Goal: Transaction & Acquisition: Purchase product/service

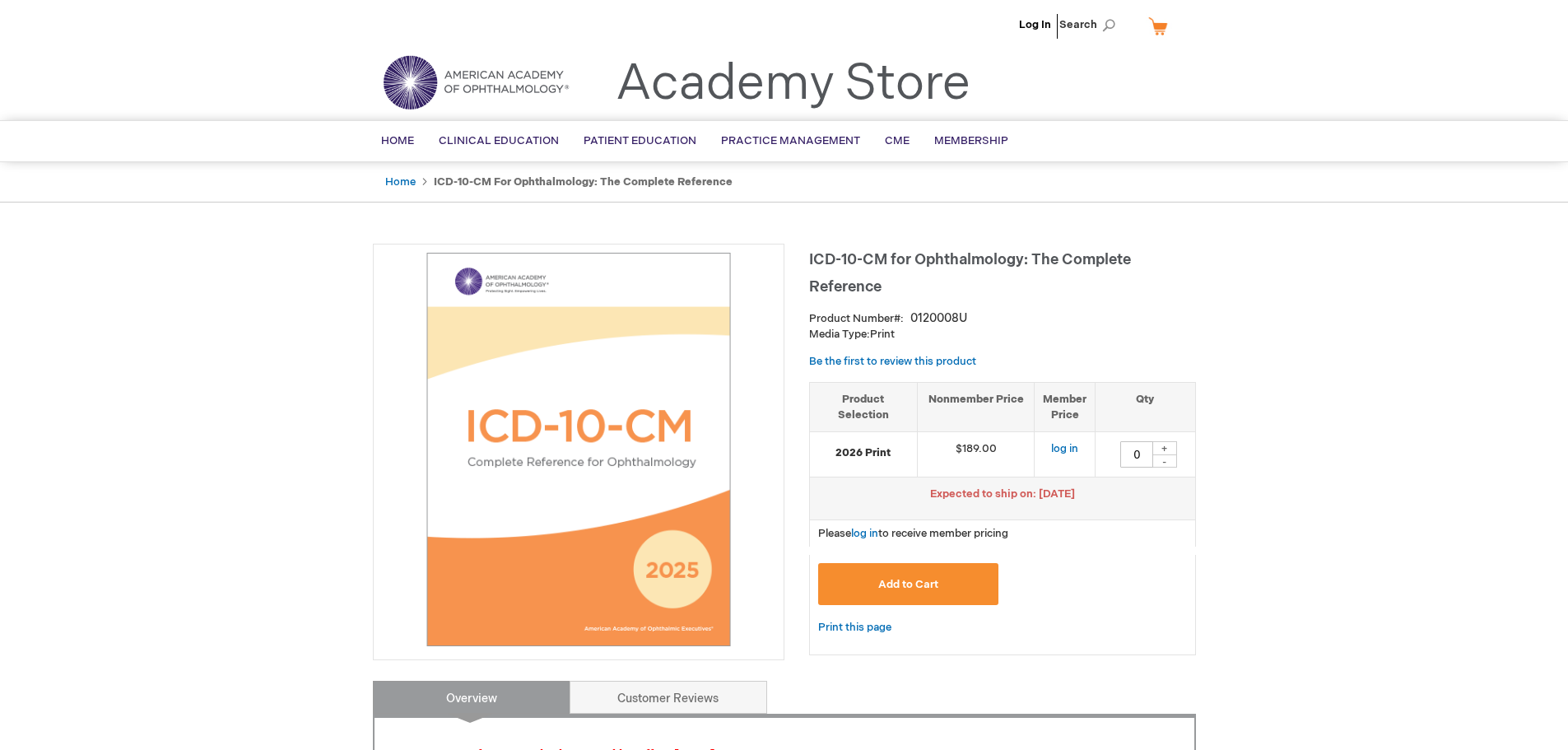
drag, startPoint x: 0, startPoint y: 0, endPoint x: 177, endPoint y: 604, distance: 629.4
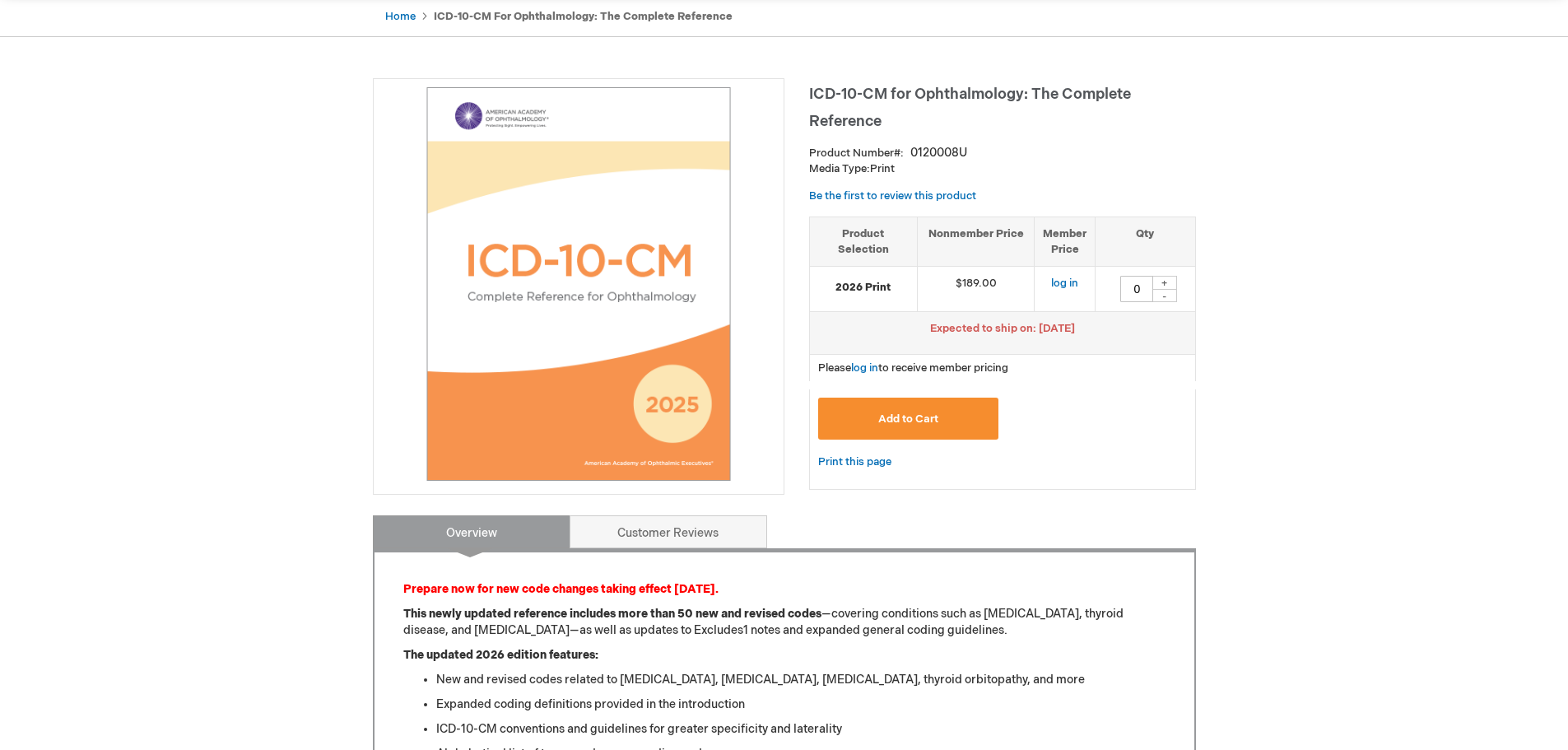
scroll to position [164, 0]
click at [934, 414] on span "Add to Cart" at bounding box center [907, 420] width 60 height 13
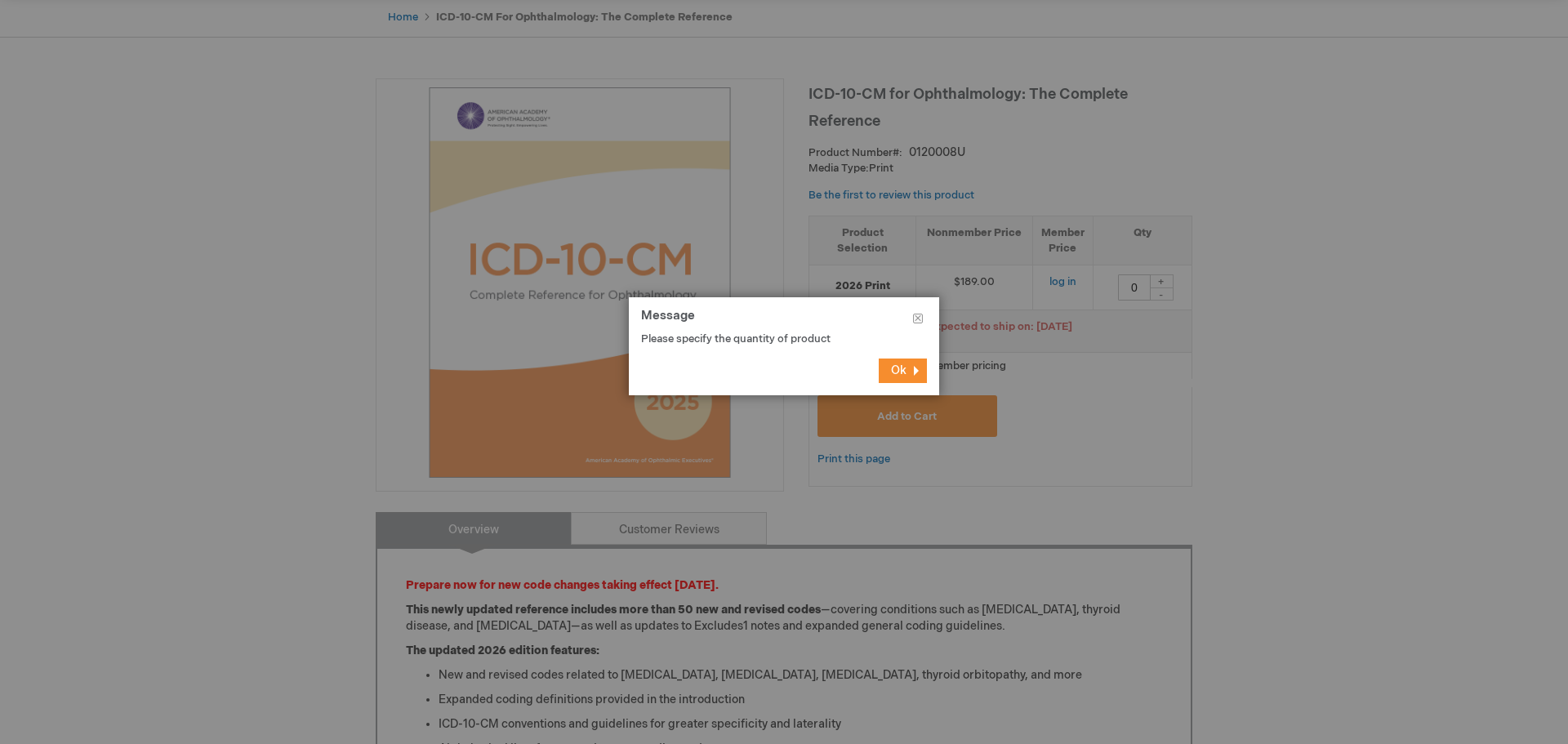
click at [915, 365] on button "Ok" at bounding box center [903, 370] width 48 height 24
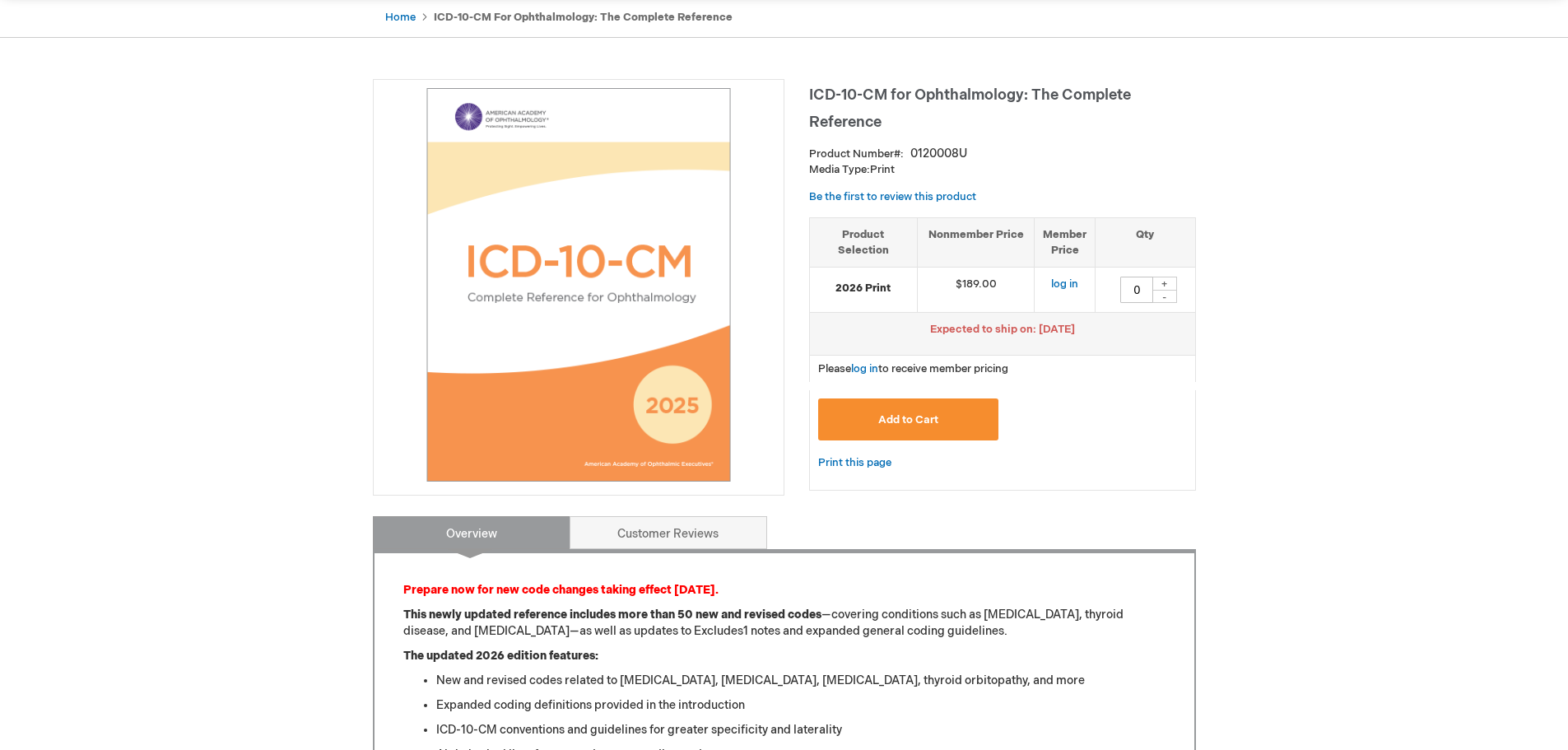
click at [1164, 282] on div "+" at bounding box center [1164, 283] width 24 height 14
type input "1"
click at [1042, 287] on td "log in" at bounding box center [1065, 291] width 61 height 46
click at [1059, 284] on link "log in" at bounding box center [1065, 284] width 27 height 13
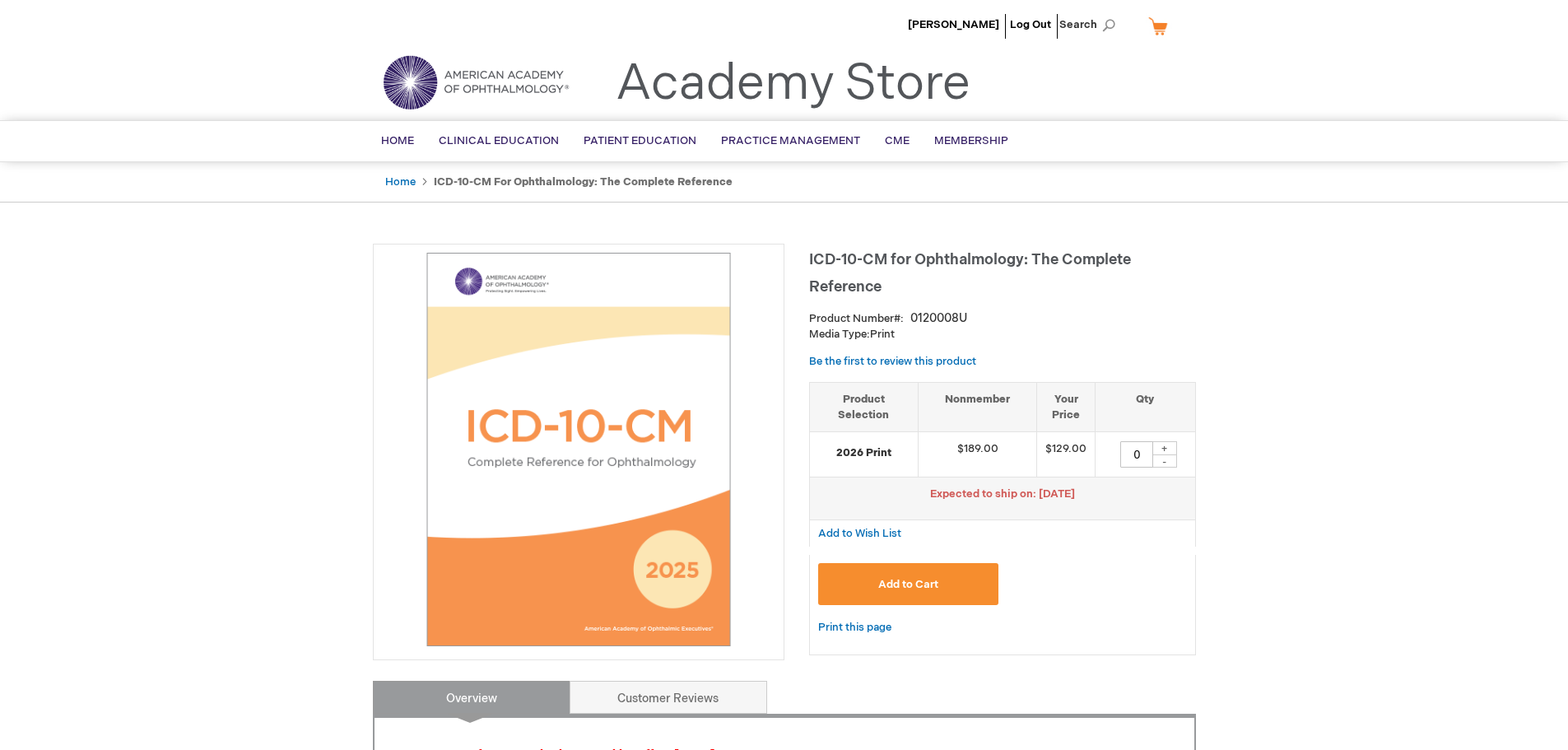
click at [958, 575] on button "Add to Cart" at bounding box center [908, 584] width 181 height 42
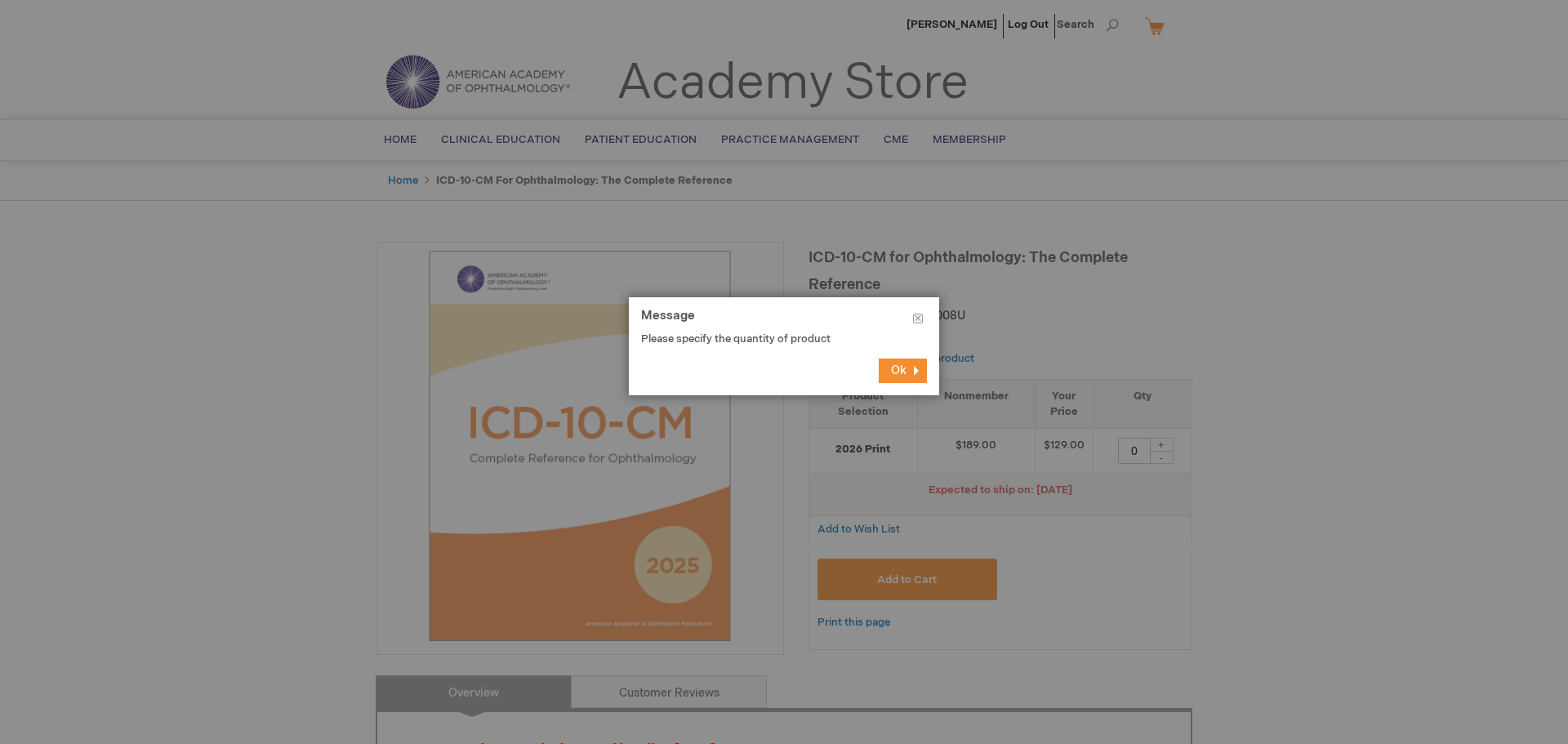
click at [892, 372] on span "Ok" at bounding box center [899, 370] width 16 height 14
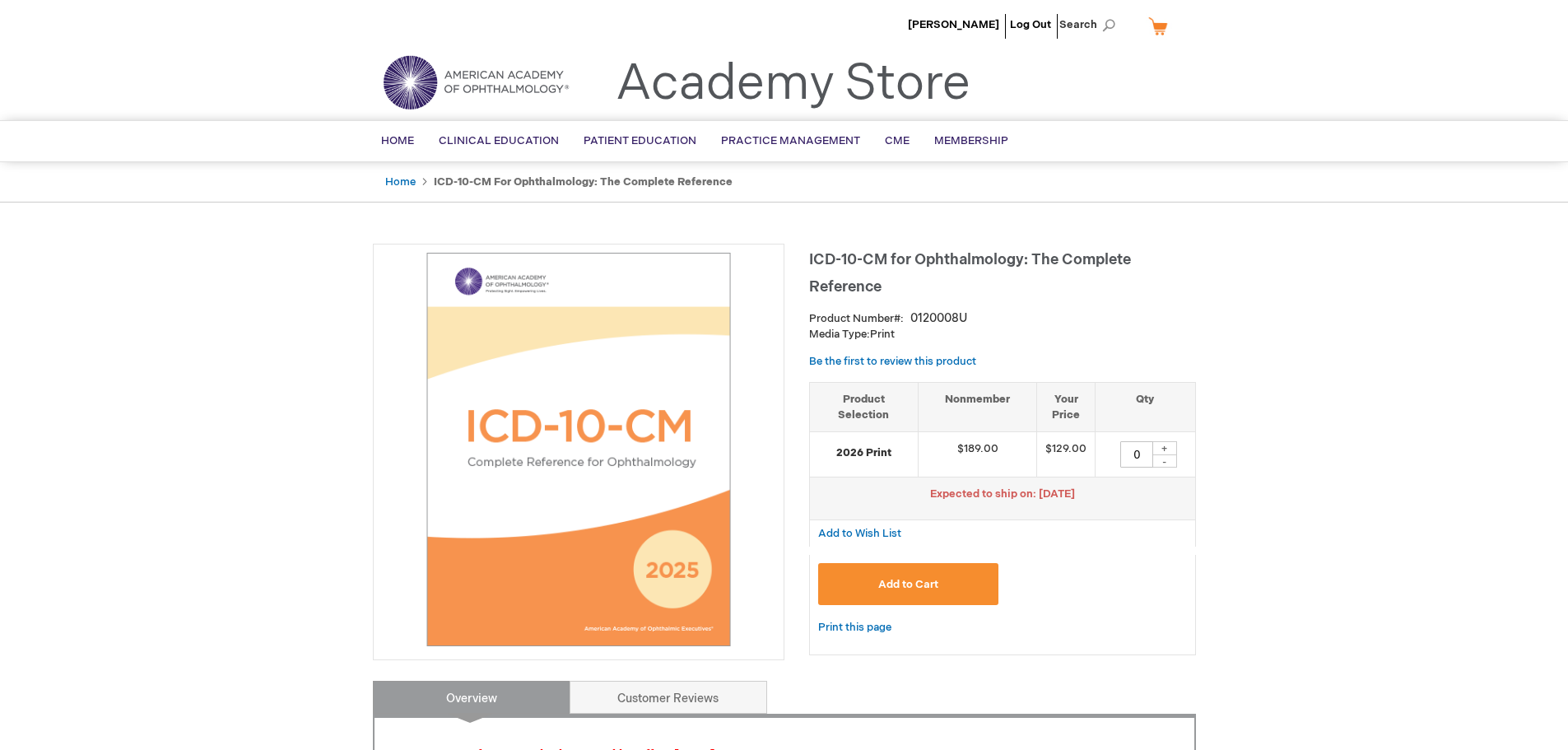
click at [1168, 444] on div "+" at bounding box center [1164, 448] width 24 height 14
type input "1"
click at [922, 571] on button "Add to Cart" at bounding box center [908, 584] width 181 height 42
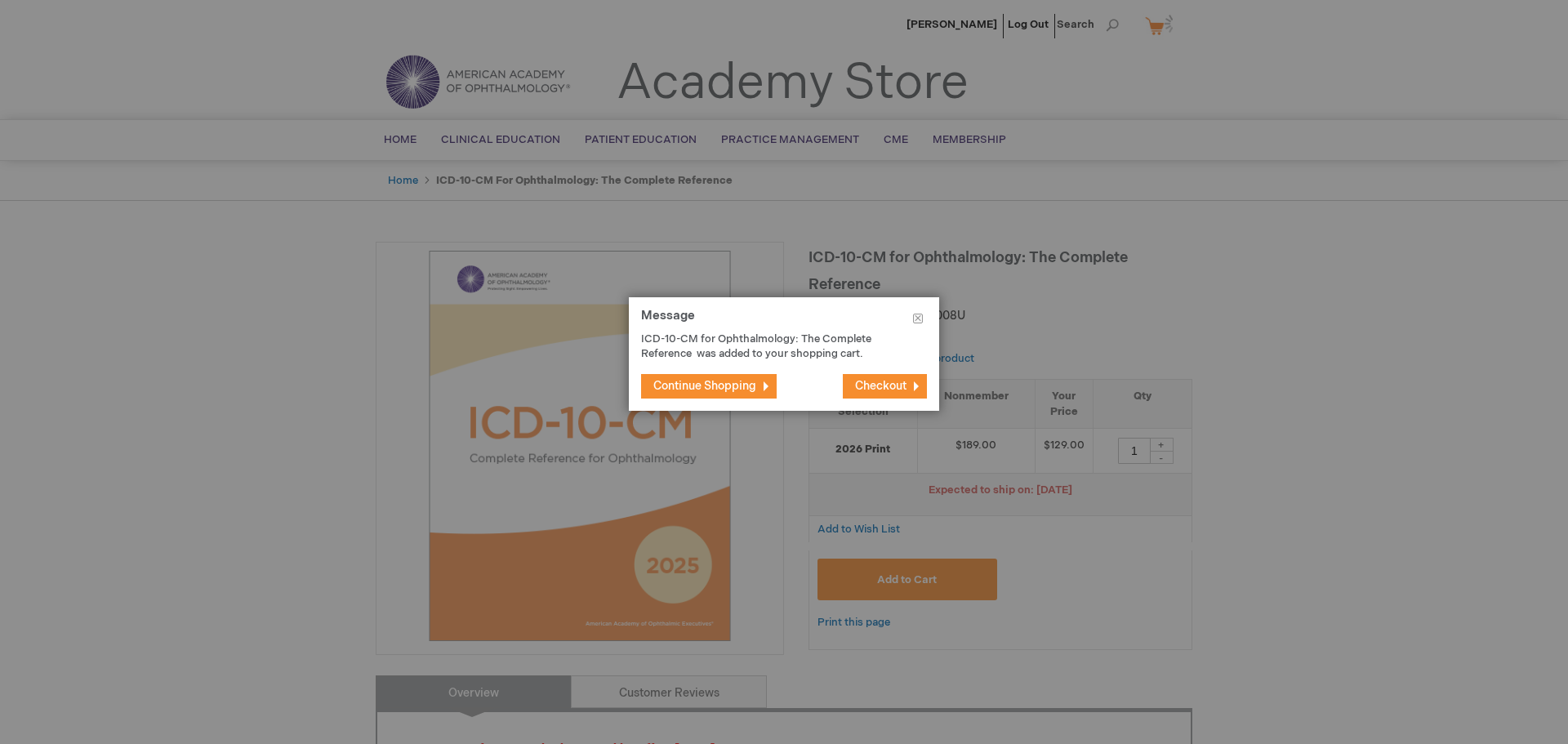
click at [727, 385] on span "Continue Shopping" at bounding box center [705, 385] width 103 height 14
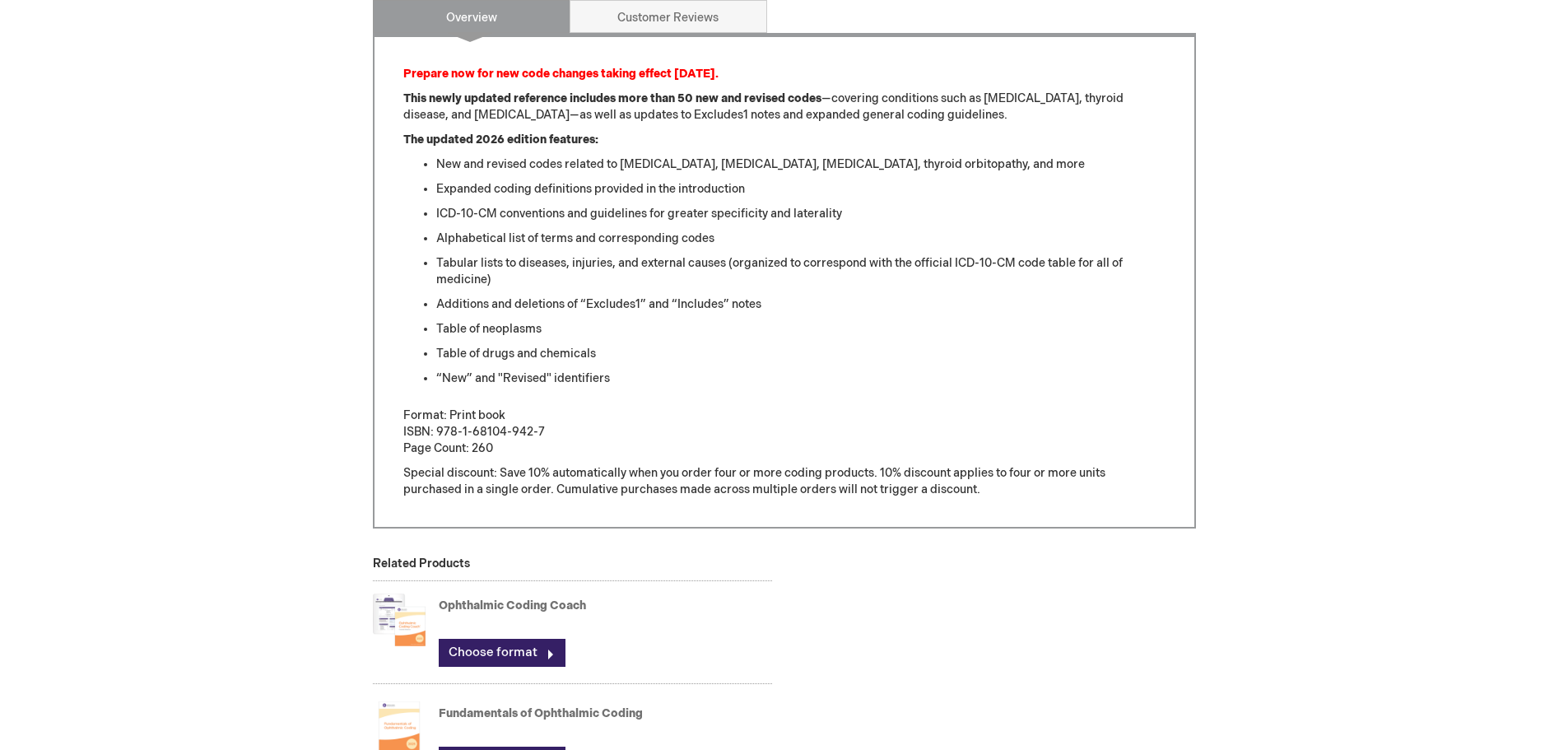
scroll to position [988, 0]
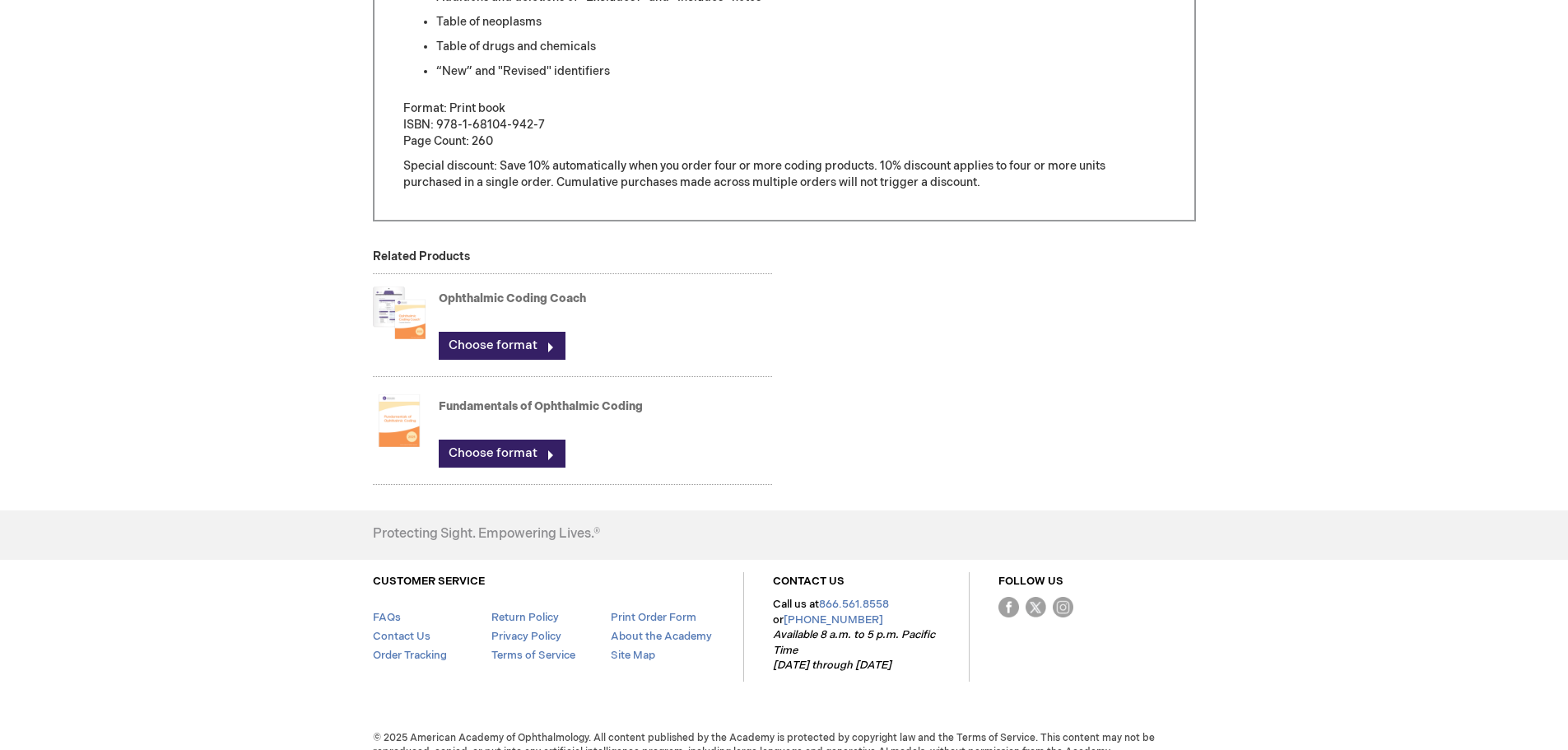
click at [479, 299] on link "Ophthalmic Coding Coach" at bounding box center [512, 298] width 147 height 14
click at [411, 324] on img at bounding box center [399, 313] width 53 height 66
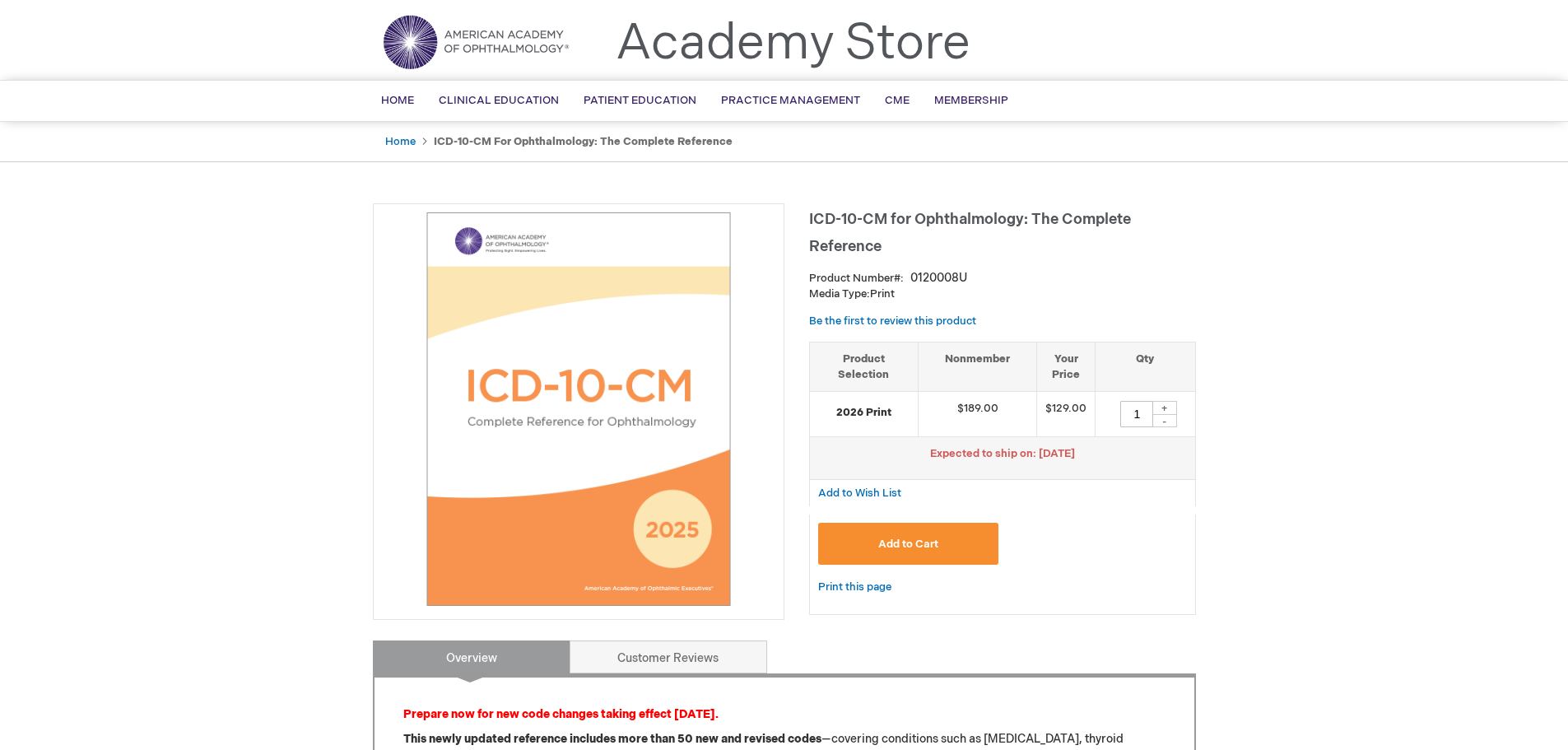
scroll to position [0, 0]
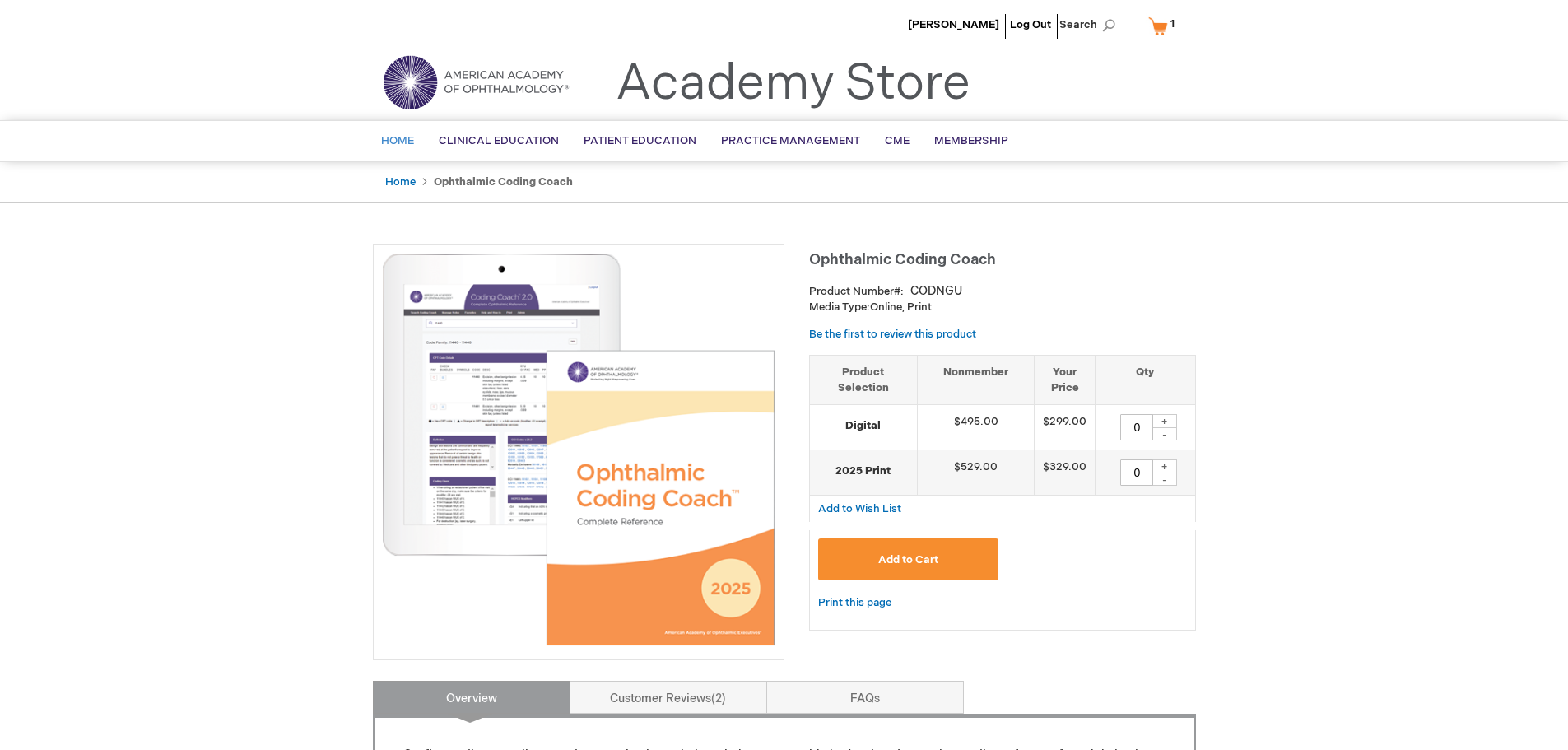
click at [385, 127] on link "Home" at bounding box center [398, 142] width 57 height 40
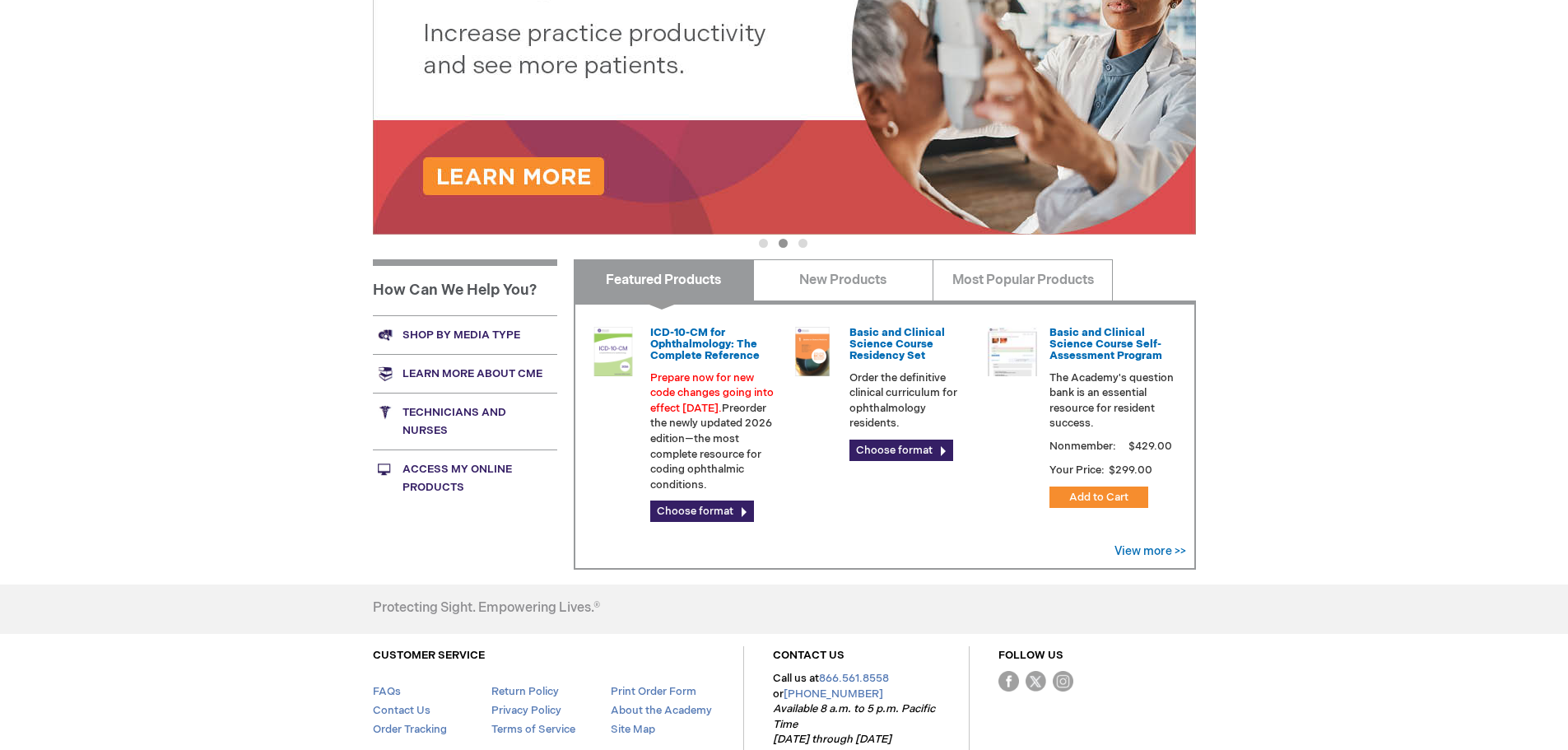
scroll to position [329, 0]
click at [725, 506] on link "Choose format" at bounding box center [702, 510] width 104 height 21
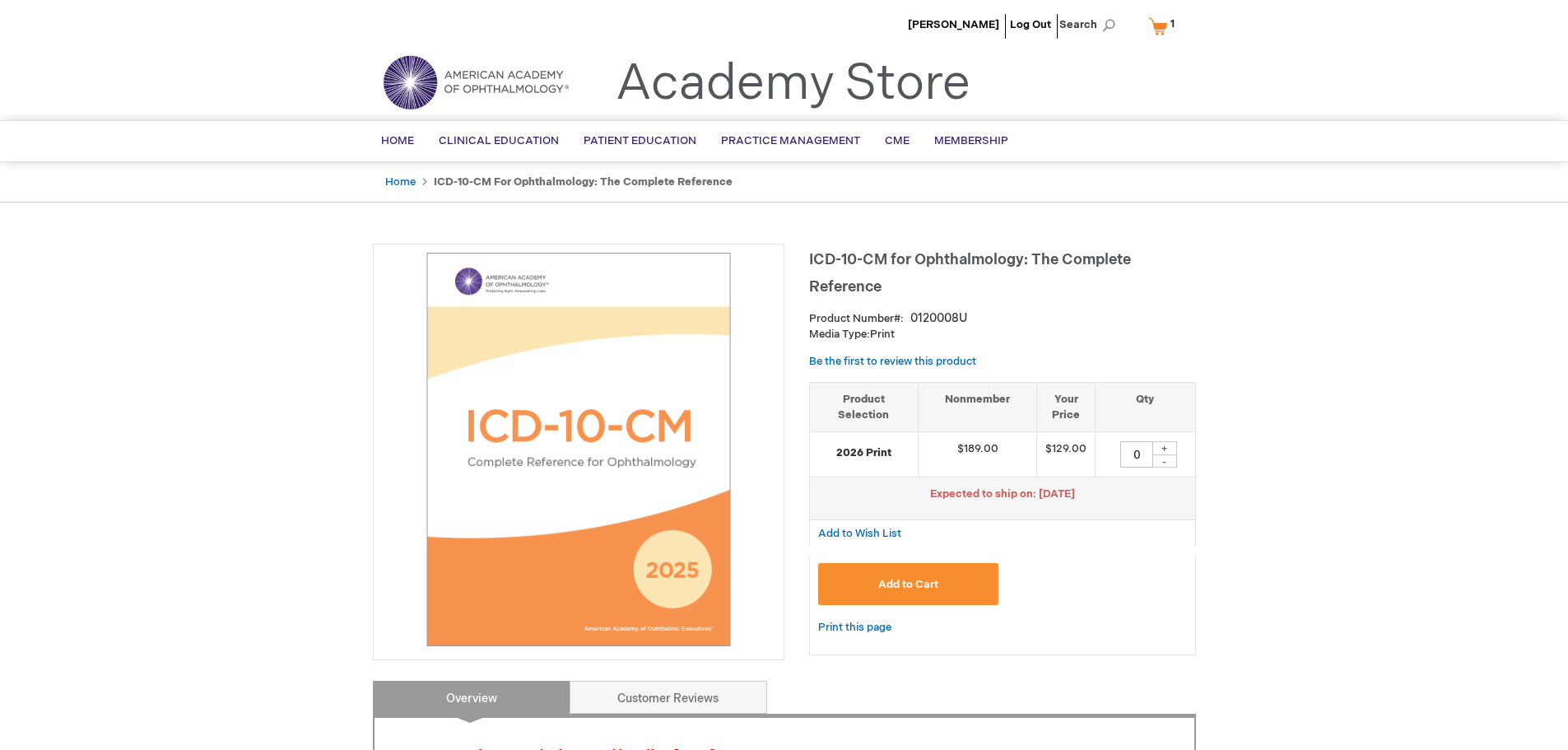
click at [1157, 30] on link "My Cart 1 1 items" at bounding box center [1165, 26] width 40 height 29
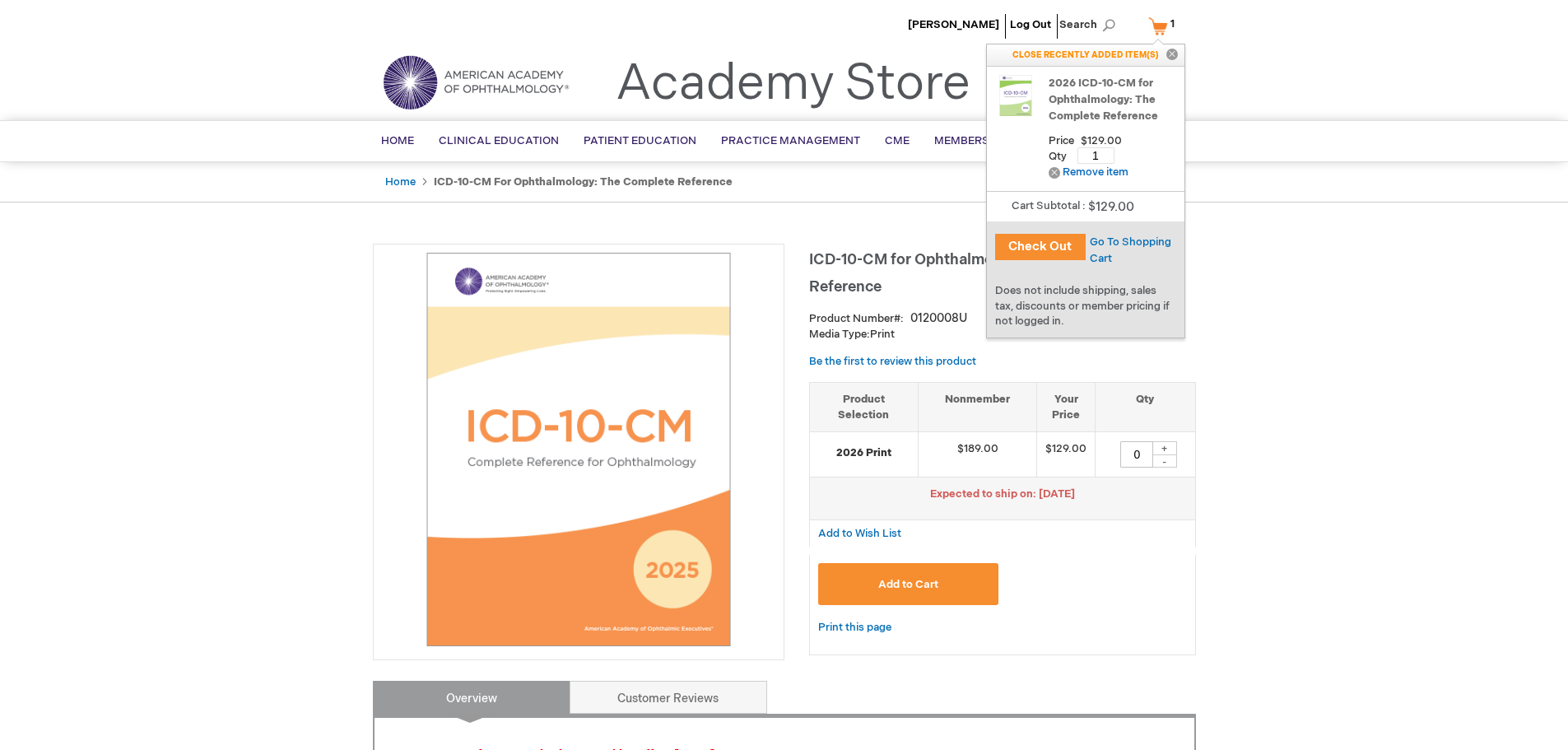
click at [1043, 248] on button "Check Out" at bounding box center [1040, 246] width 90 height 26
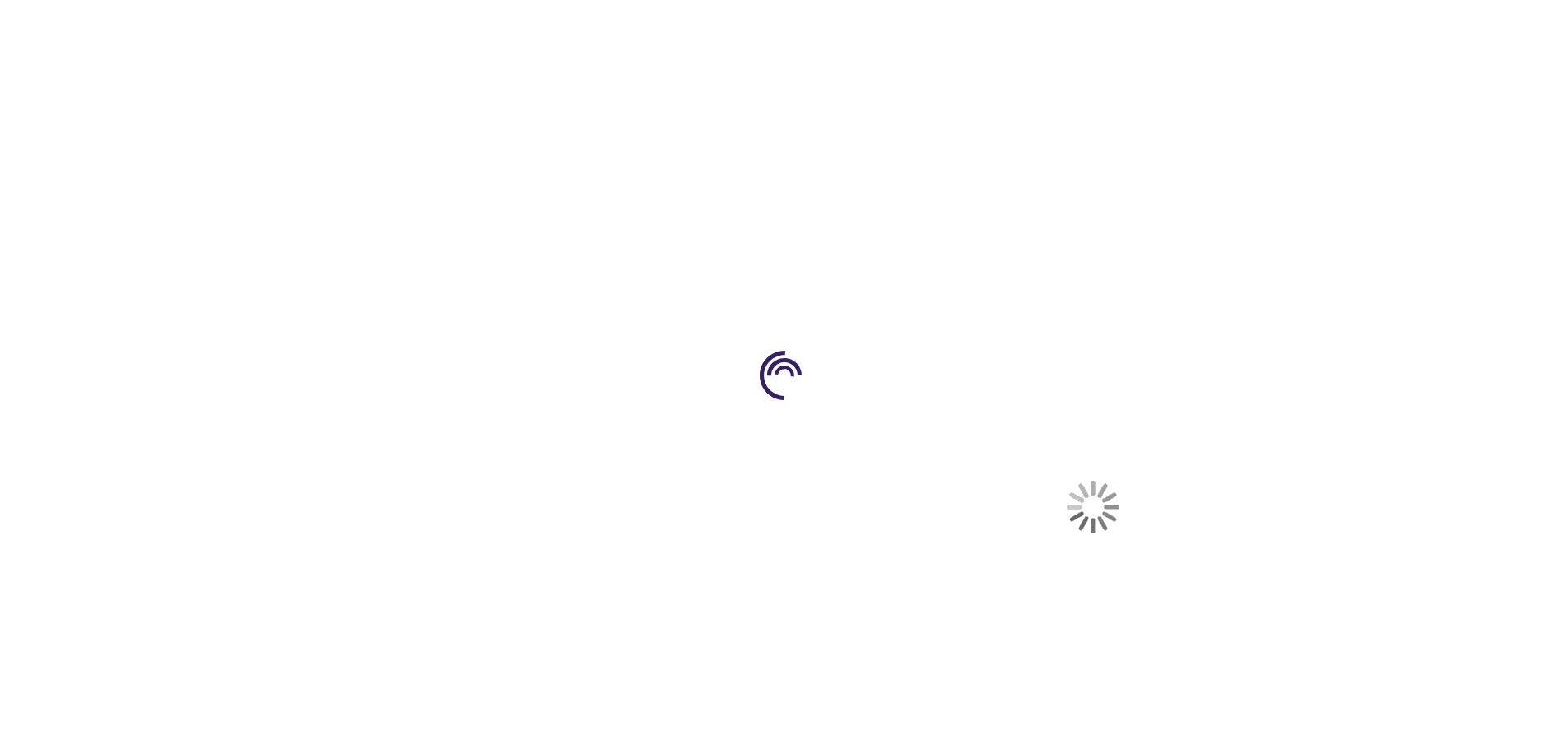
select select "US"
select select "12"
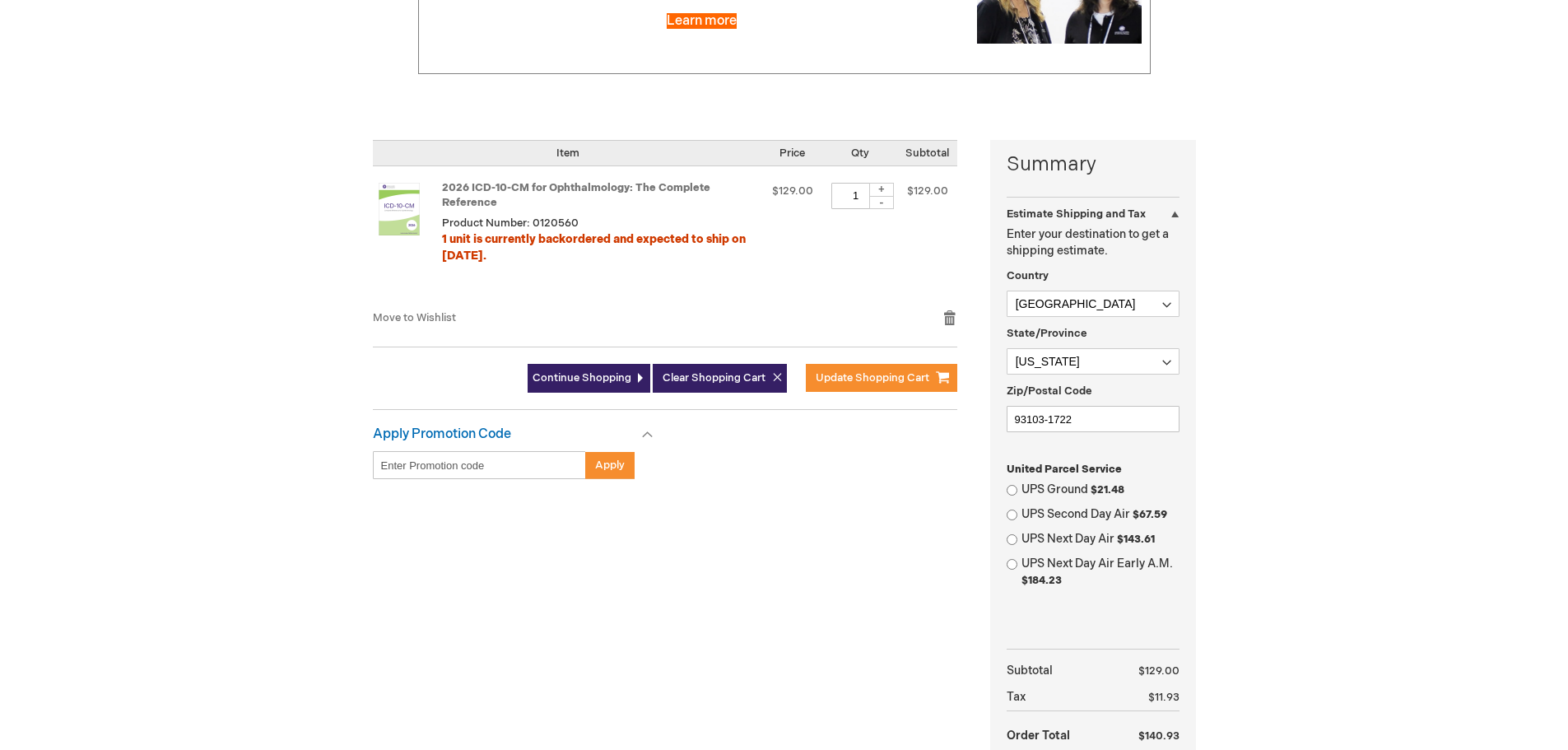
scroll to position [329, 0]
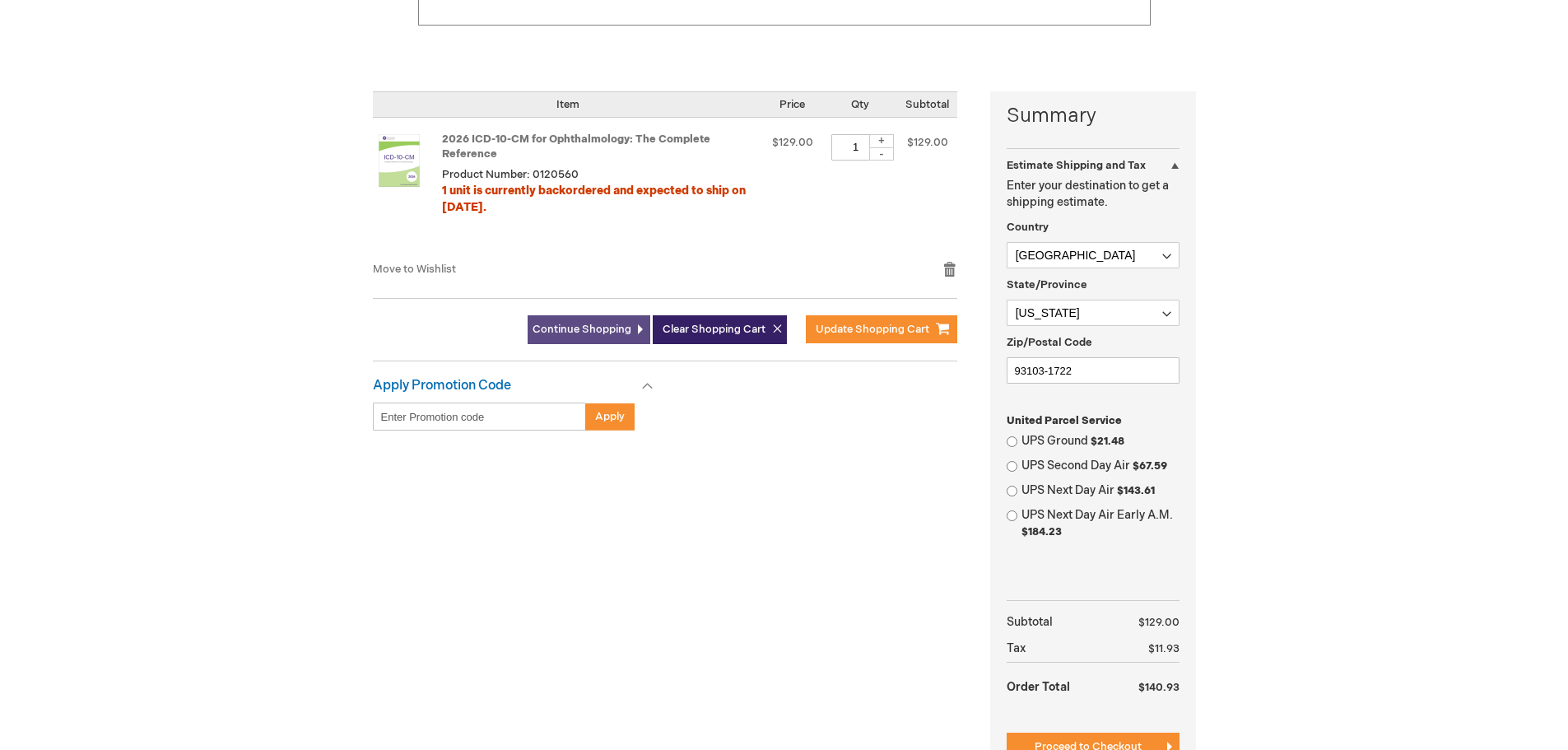
click at [579, 339] on link "Continue Shopping" at bounding box center [589, 329] width 123 height 29
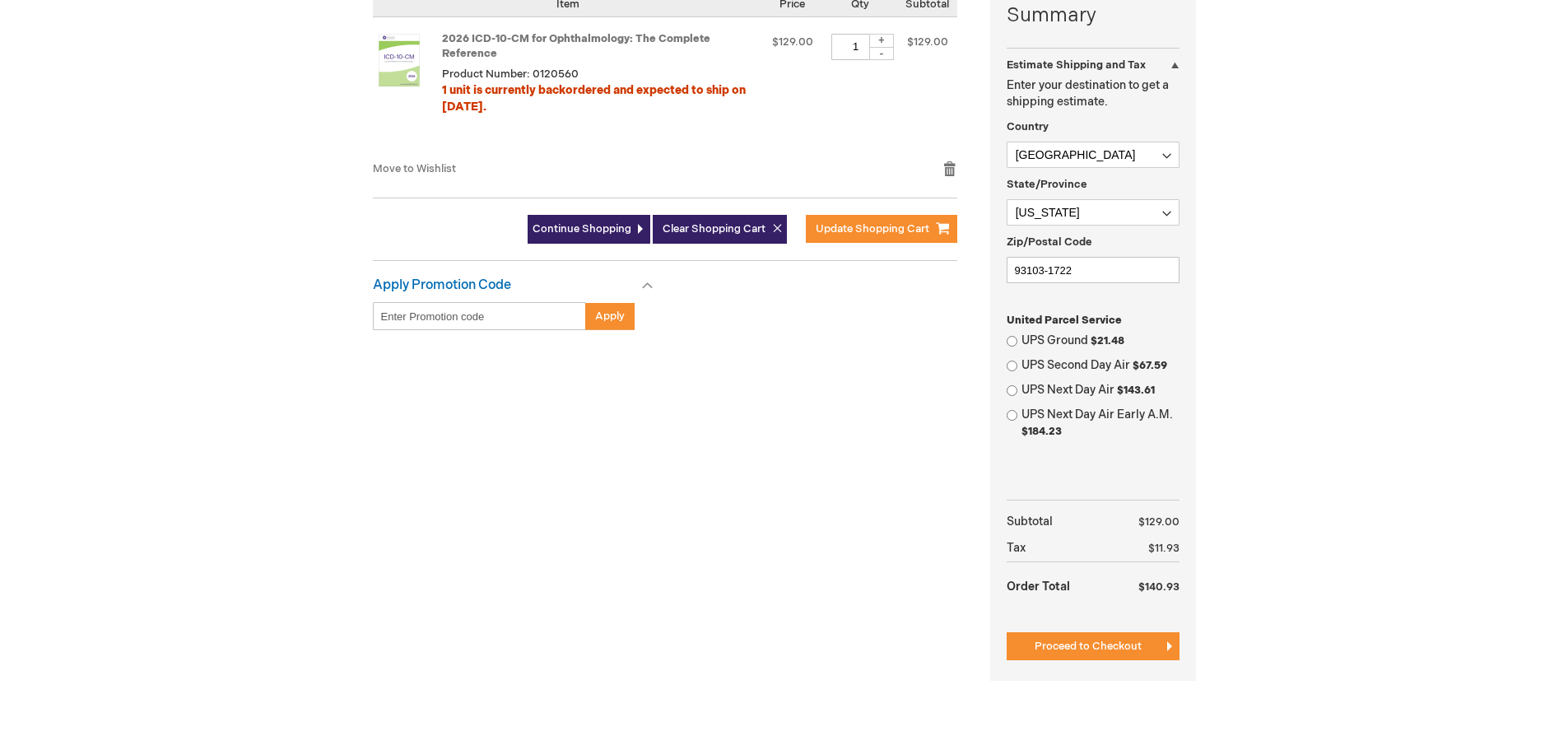
scroll to position [688, 0]
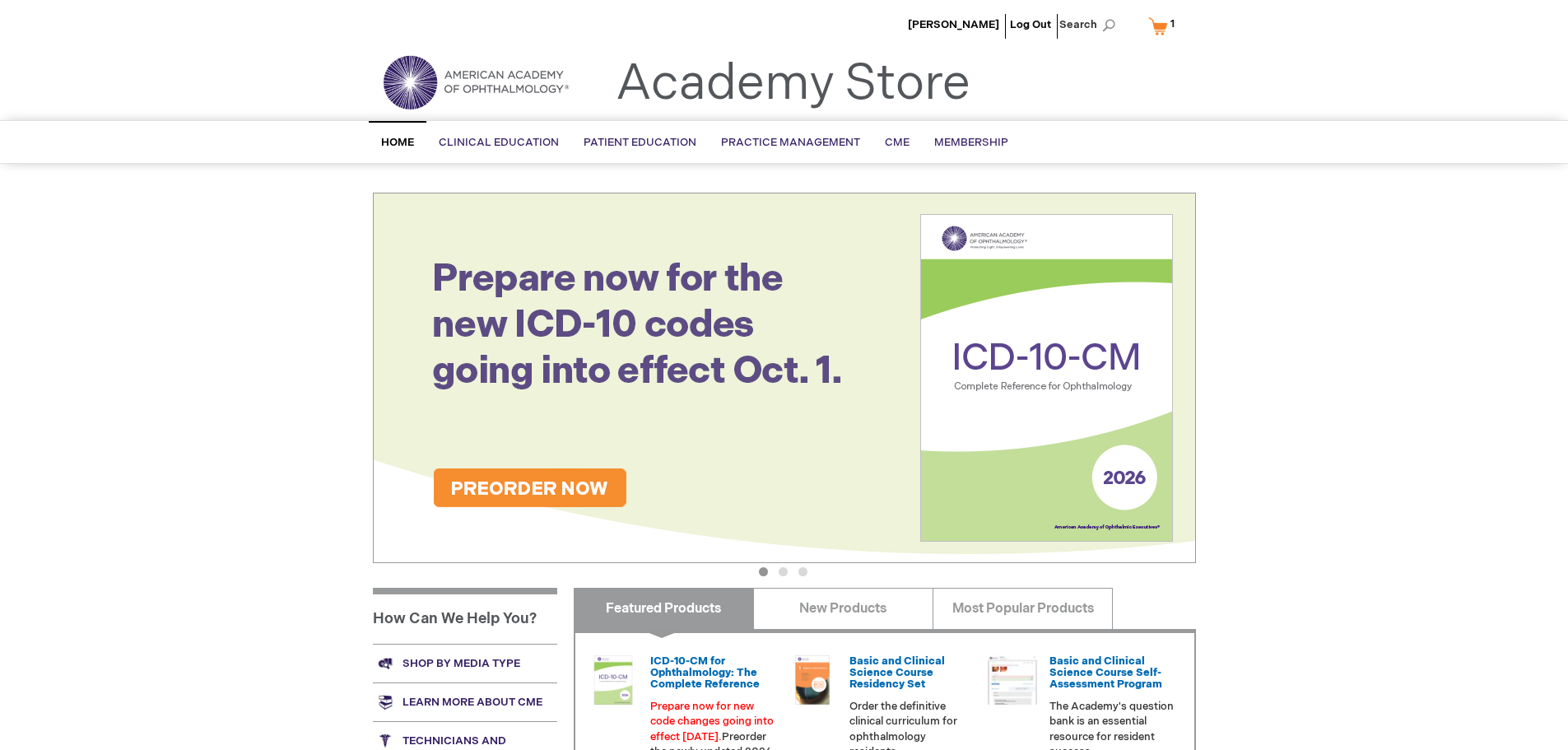
click at [1164, 29] on link "My Cart 1 1 items" at bounding box center [1165, 26] width 40 height 29
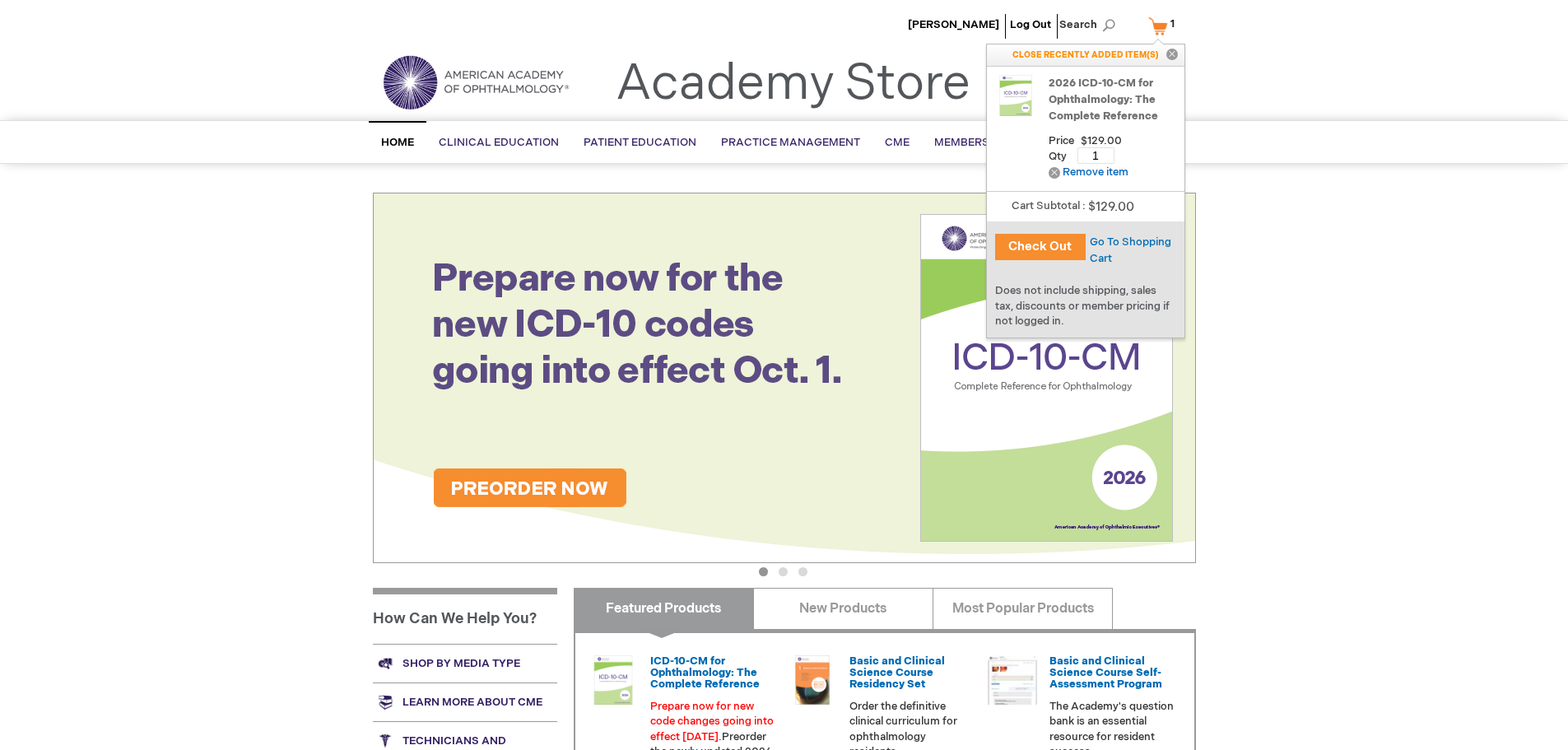
click at [1029, 252] on button "Check Out" at bounding box center [1040, 246] width 90 height 26
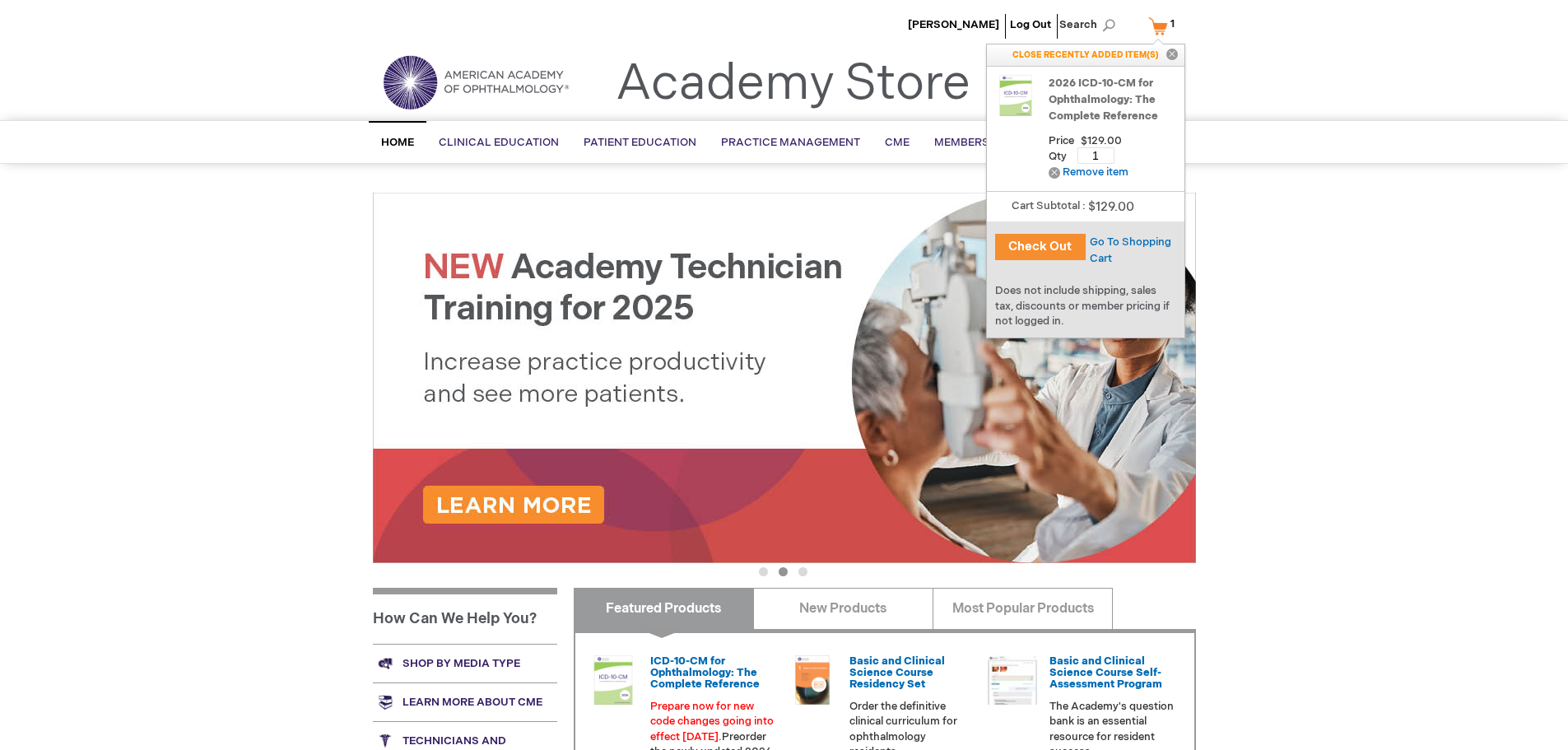
click at [1041, 243] on button "Check Out" at bounding box center [1040, 246] width 90 height 26
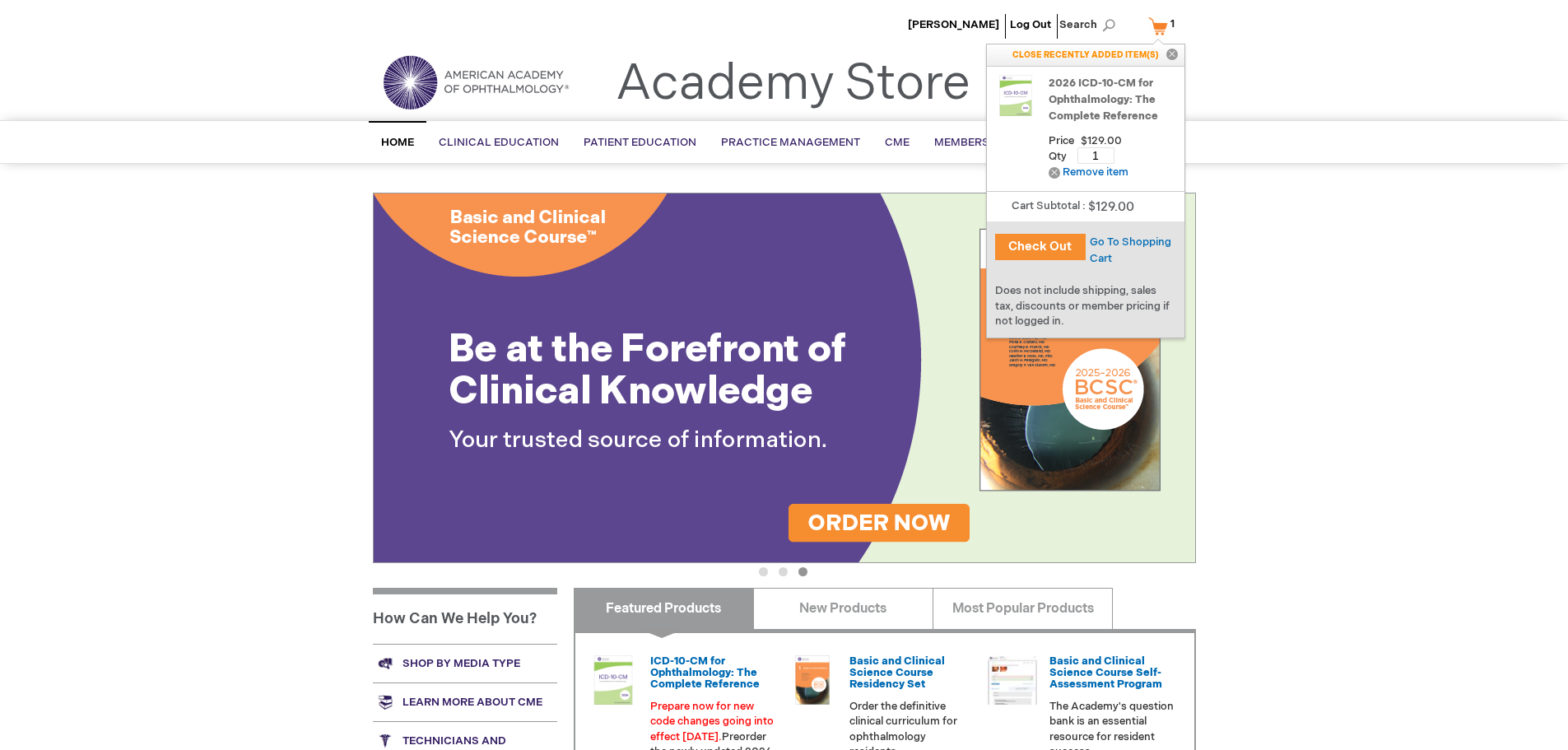
click at [1121, 249] on div "Go To Shopping Cart" at bounding box center [1135, 249] width 99 height 33
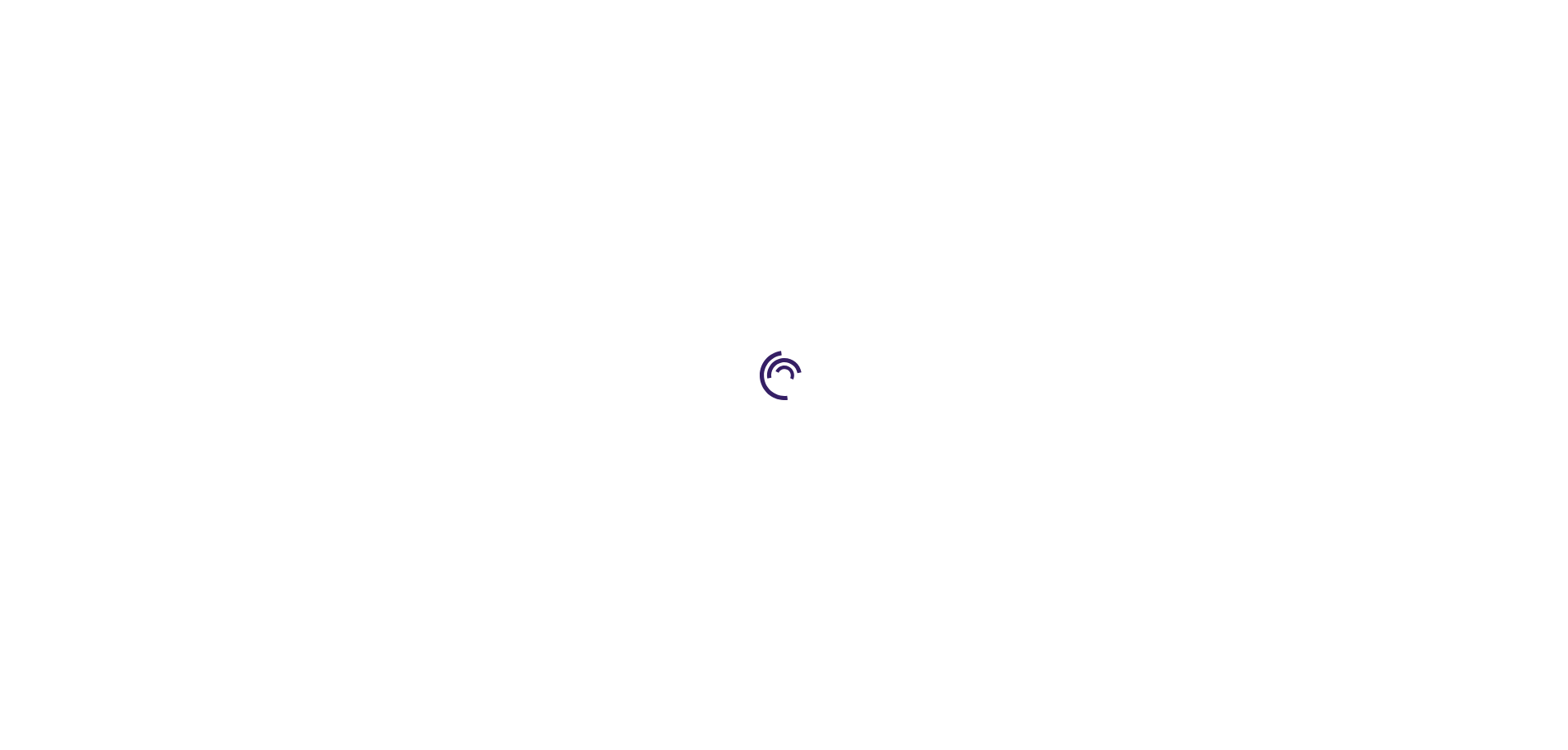
select select "US"
select select "12"
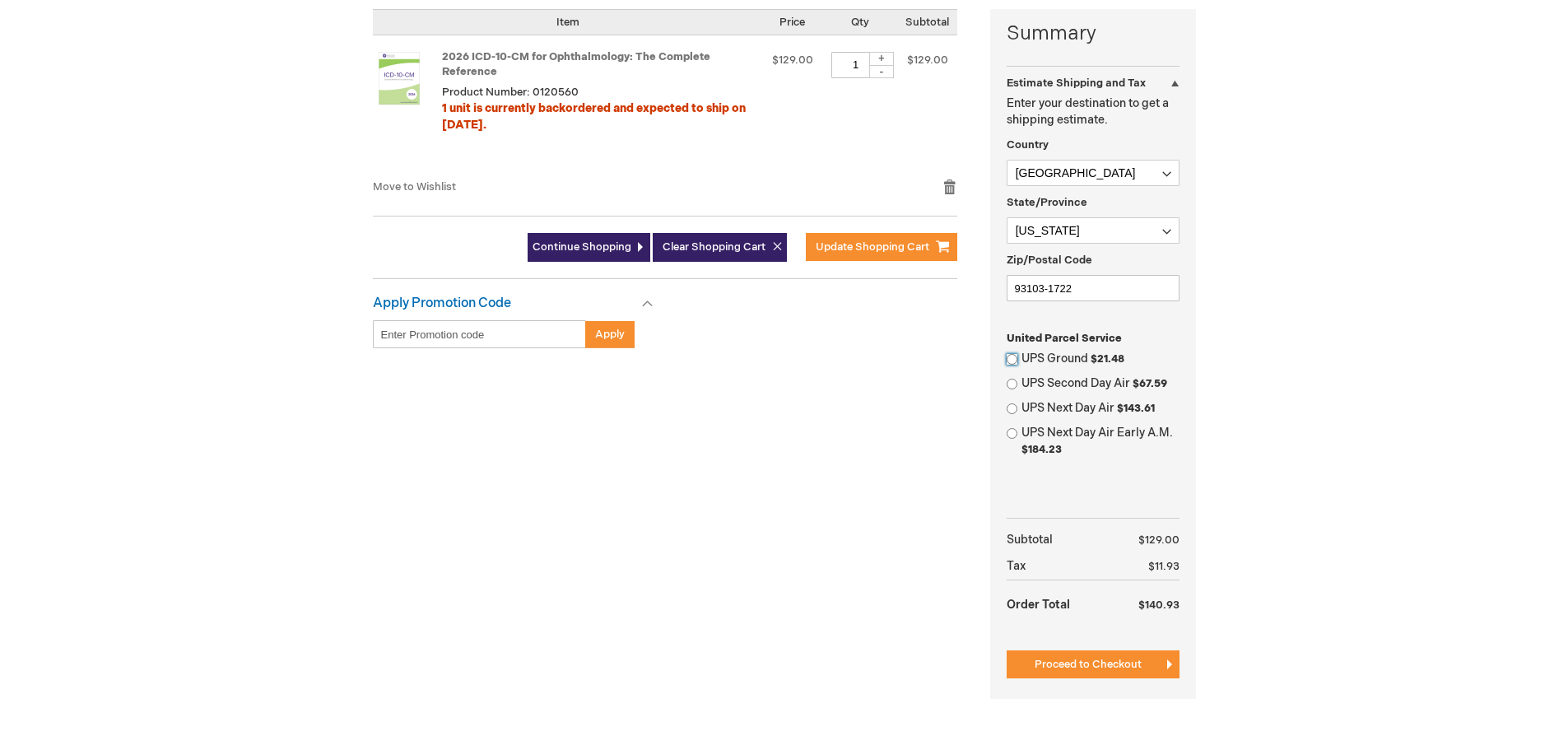
click at [1008, 356] on input "UPS Ground $21.48" at bounding box center [1012, 359] width 11 height 11
radio input "true"
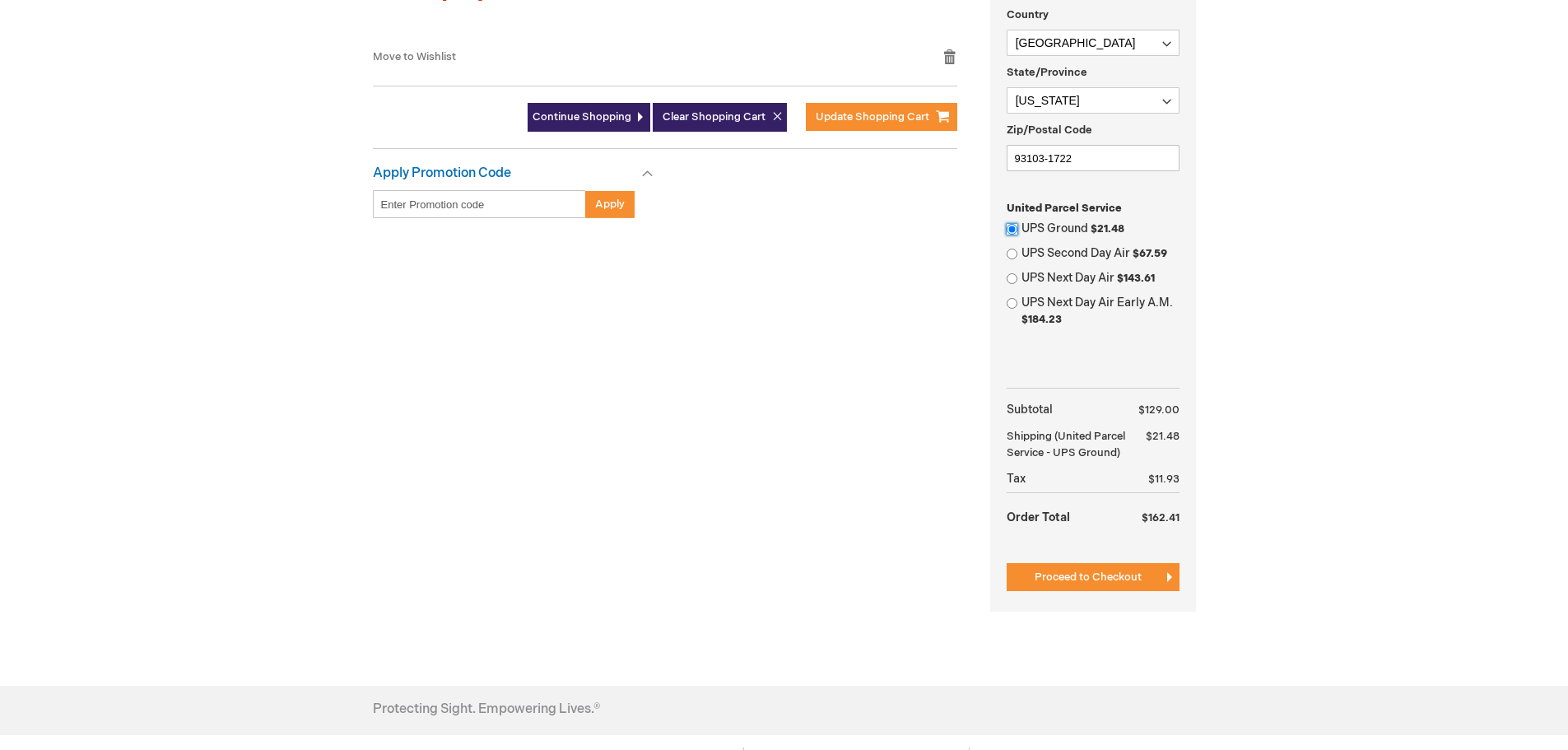
scroll to position [659, 0]
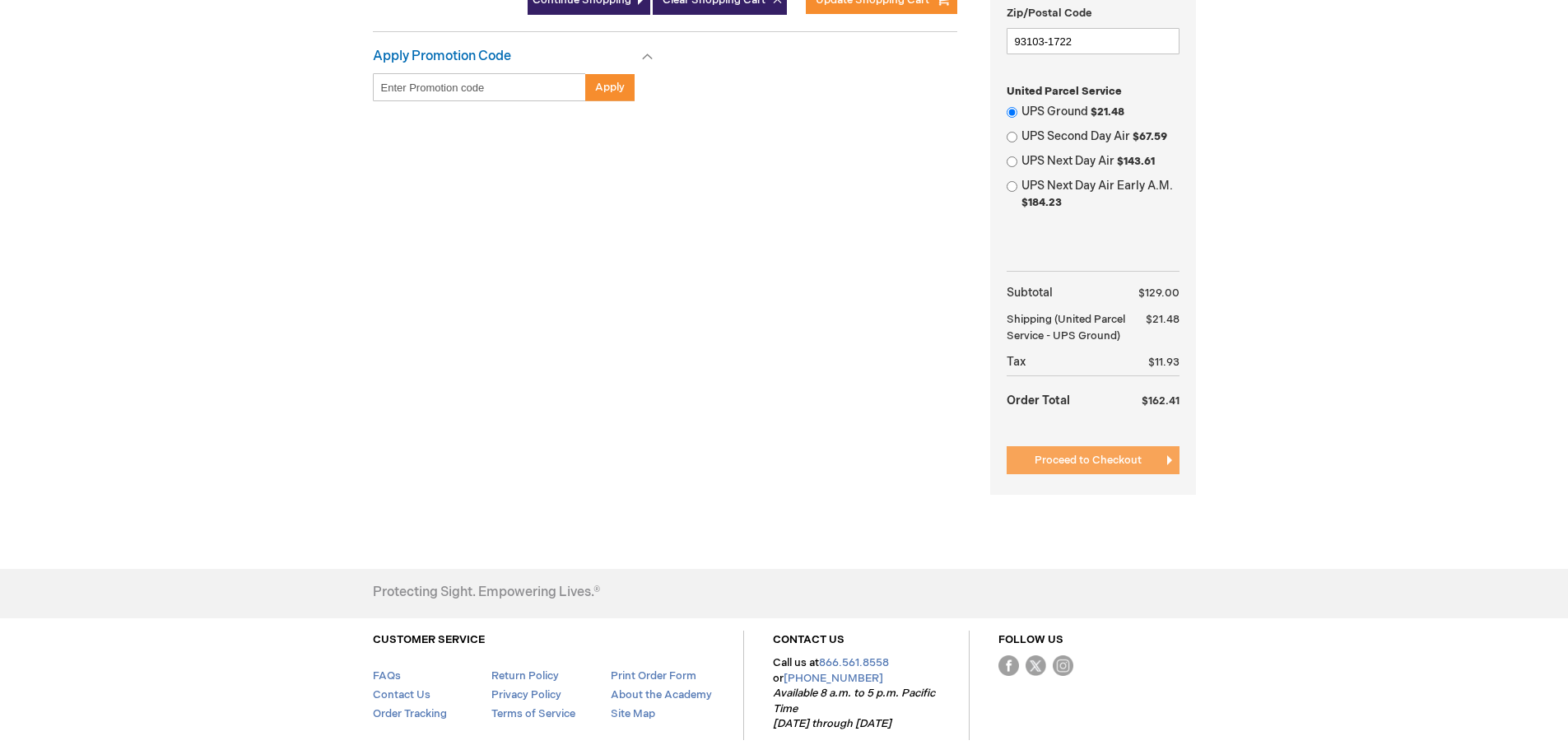
click at [1092, 458] on span "Proceed to Checkout" at bounding box center [1088, 460] width 107 height 13
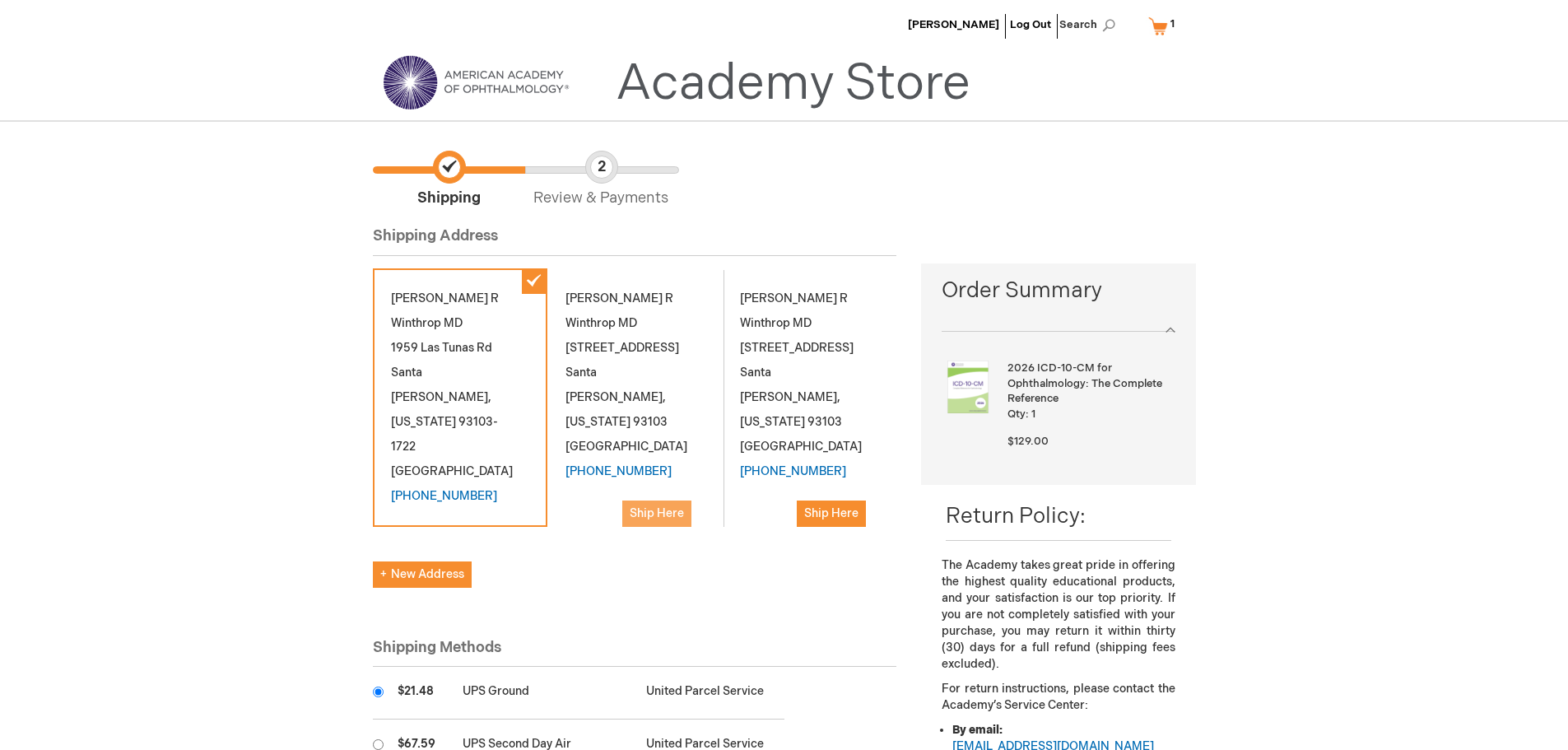
click at [661, 522] on button "Ship Here" at bounding box center [657, 513] width 69 height 26
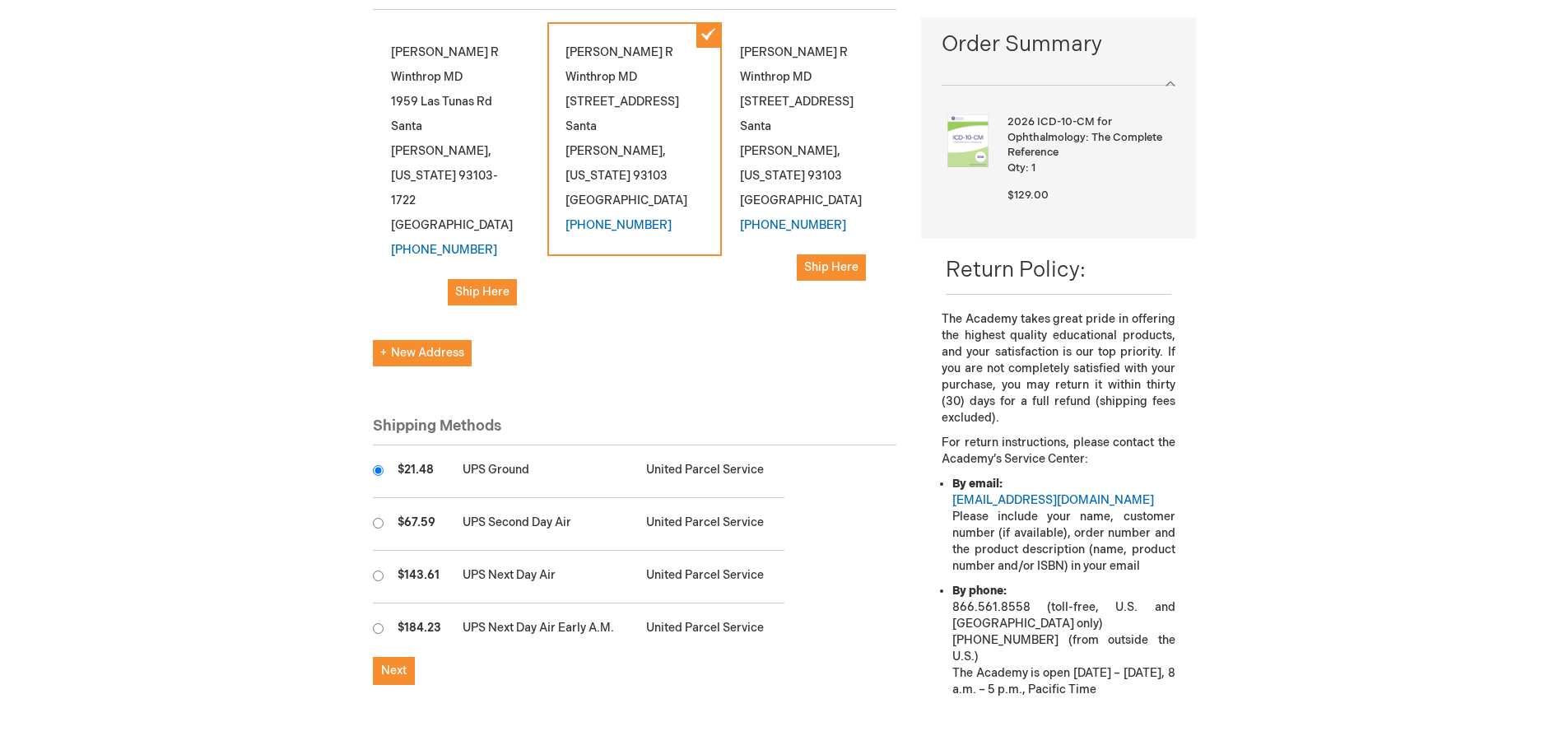
scroll to position [247, 0]
click at [404, 662] on span "Next" at bounding box center [393, 669] width 25 height 14
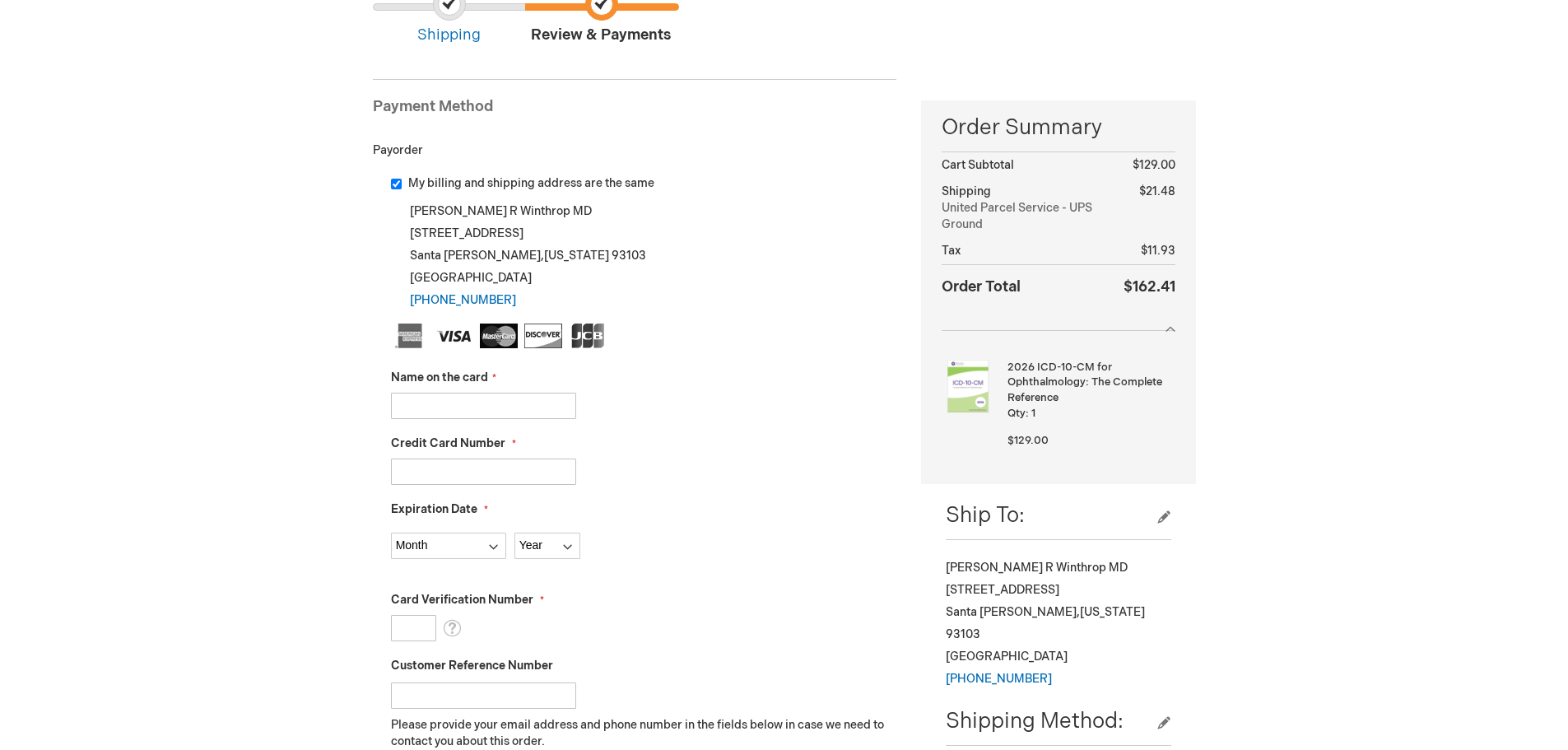
scroll to position [164, 0]
click at [490, 413] on input "Name on the card" at bounding box center [484, 404] width 185 height 26
type input "SATUART WINTHROP"
click at [551, 468] on input "Credit Card Number" at bounding box center [484, 469] width 185 height 26
type input "372659149252010"
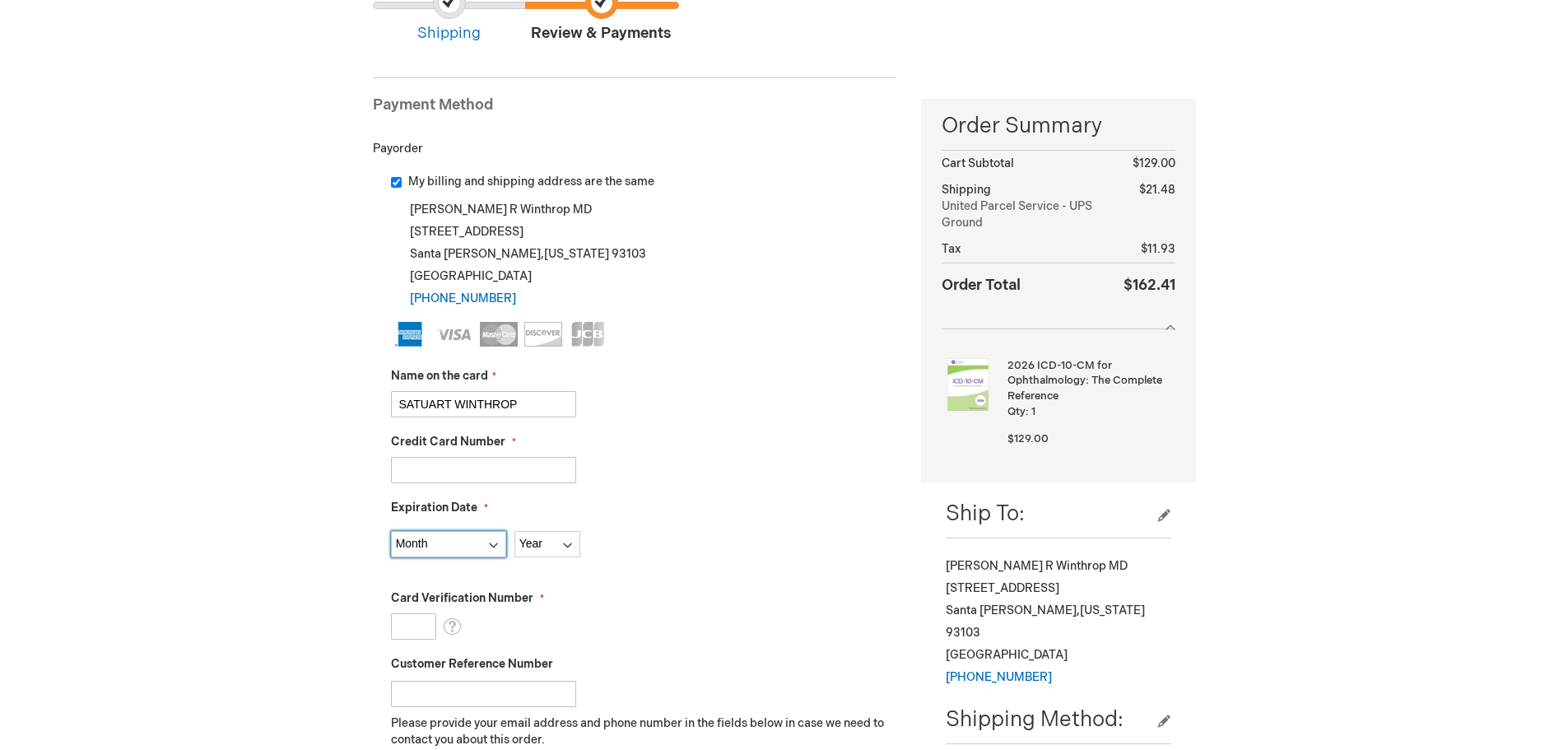
click at [453, 546] on select "Month 01 - January 02 - February 03 - March 04 - April 05 - May 06 - June 07 - …" at bounding box center [448, 544] width 115 height 26
select select "12"
click at [391, 531] on select "Month 01 - January 02 - February 03 - March 04 - April 05 - May 06 - June 07 - …" at bounding box center [448, 544] width 115 height 26
drag, startPoint x: 523, startPoint y: 544, endPoint x: 538, endPoint y: 542, distance: 15.1
click at [538, 542] on div "Month 01 - January 02 - February 03 - March 04 - April 05 - May 06 - June 07 - …" at bounding box center [644, 539] width 506 height 35
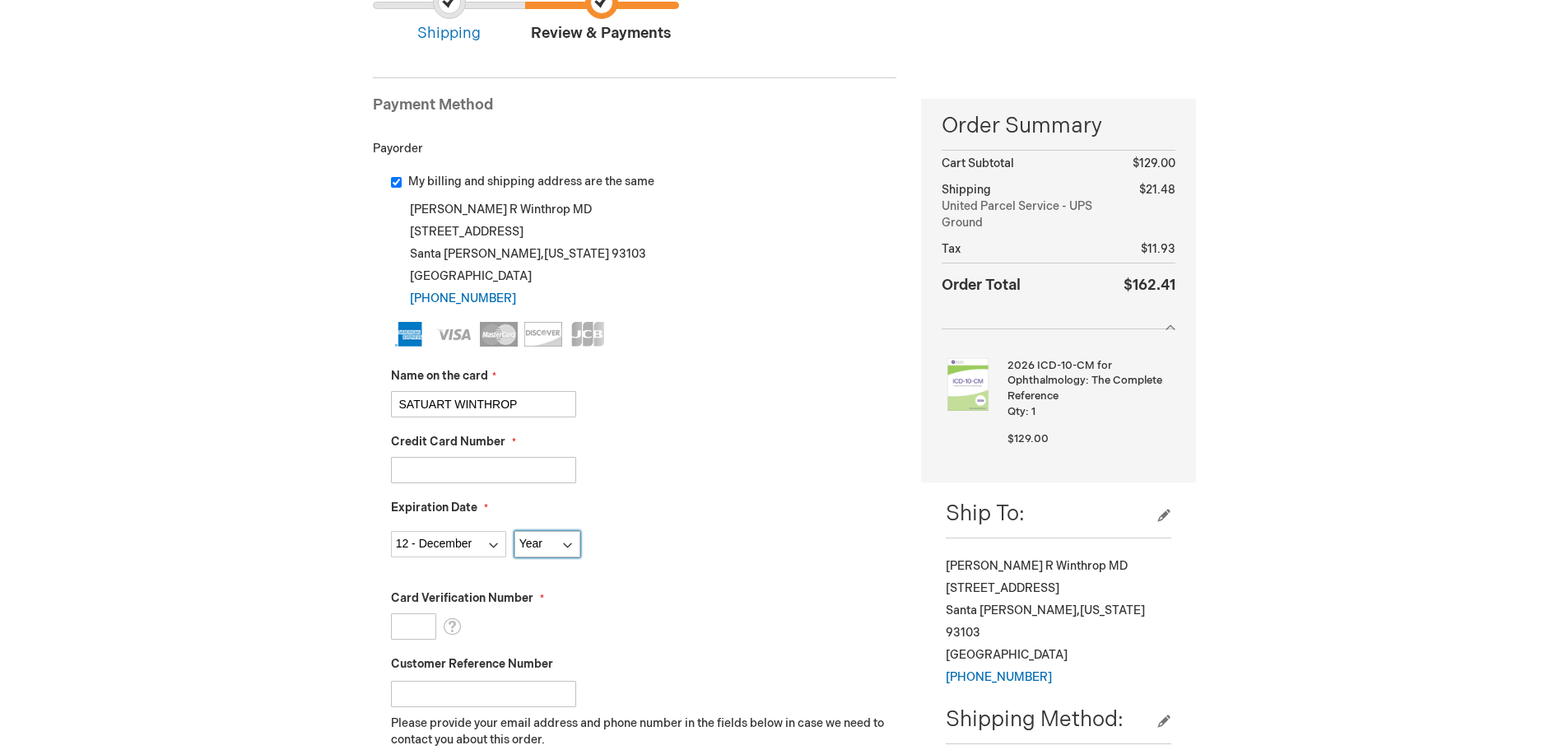
click at [538, 542] on select "Year 2025 2026 2027 2028 2029 2030 2031 2032 2033 2034 2035" at bounding box center [548, 544] width 66 height 26
select select "2027"
click at [515, 531] on select "Year 2025 2026 2027 2028 2029 2030 2031 2032 2033 2034 2035" at bounding box center [548, 544] width 66 height 26
click at [418, 625] on input "Card Verification Number" at bounding box center [414, 626] width 45 height 26
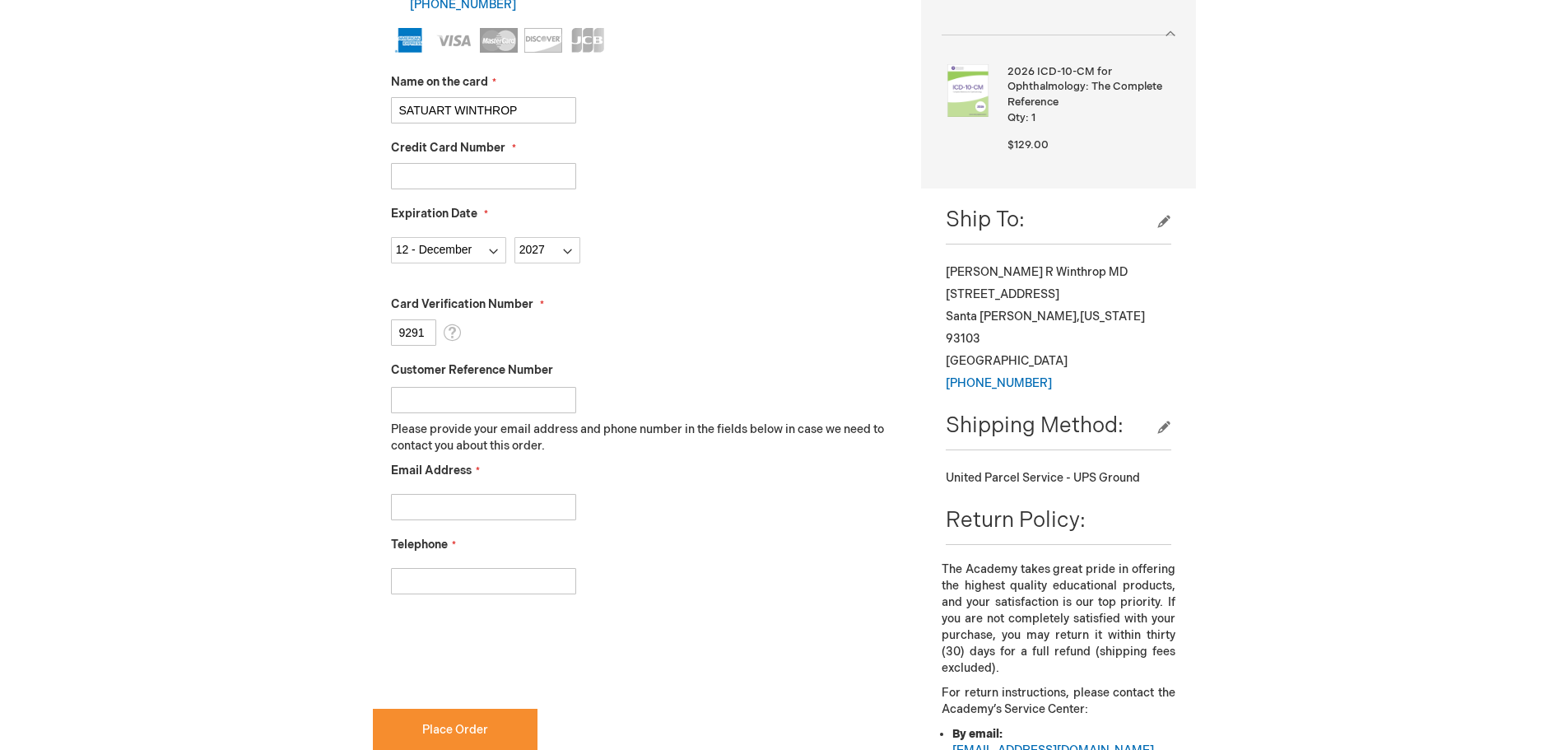
scroll to position [494, 0]
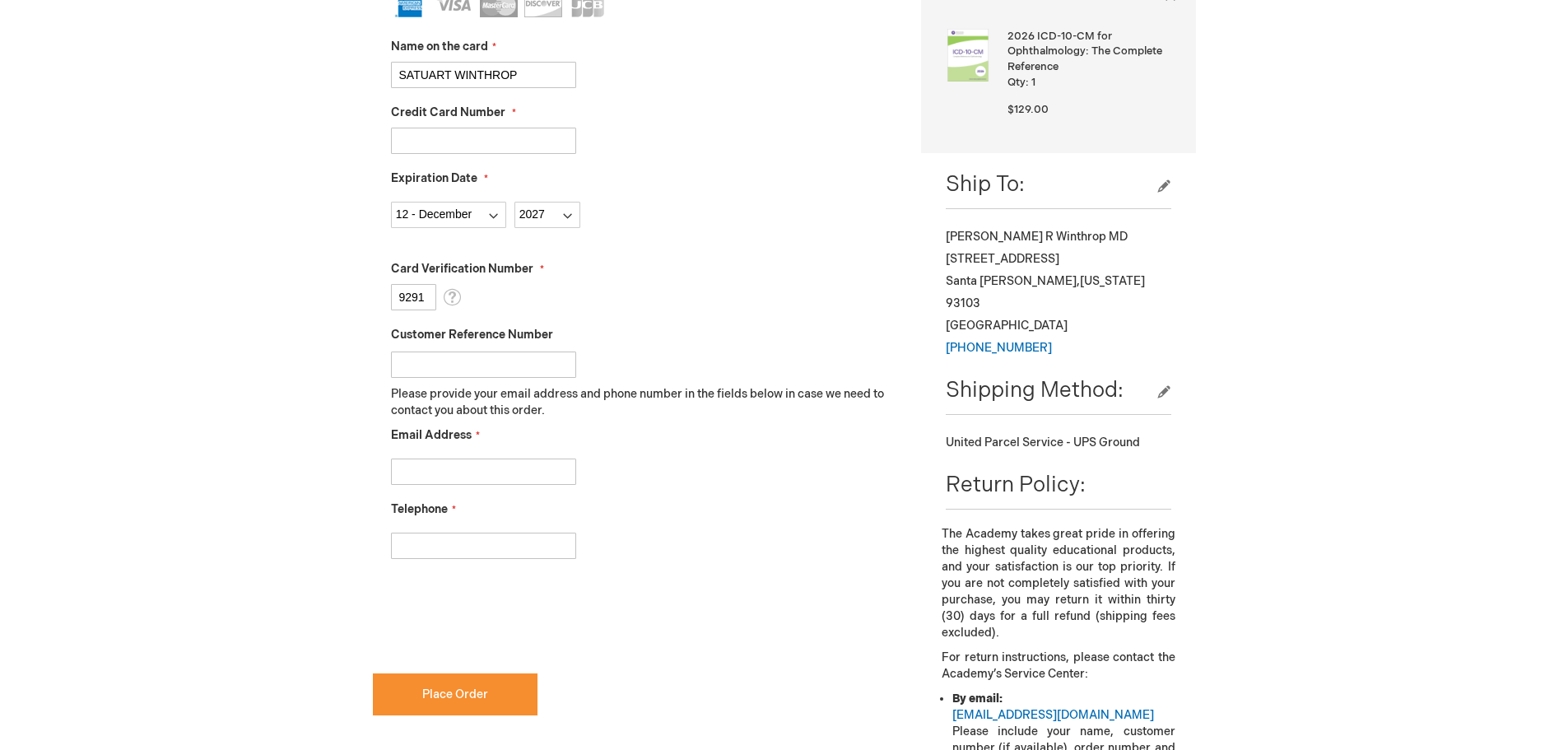
type input "9291"
click at [471, 473] on input "Email Address" at bounding box center [484, 471] width 185 height 26
type input "charlotte@seewinthrop.com"
type input "8059634272"
checkbox input "true"
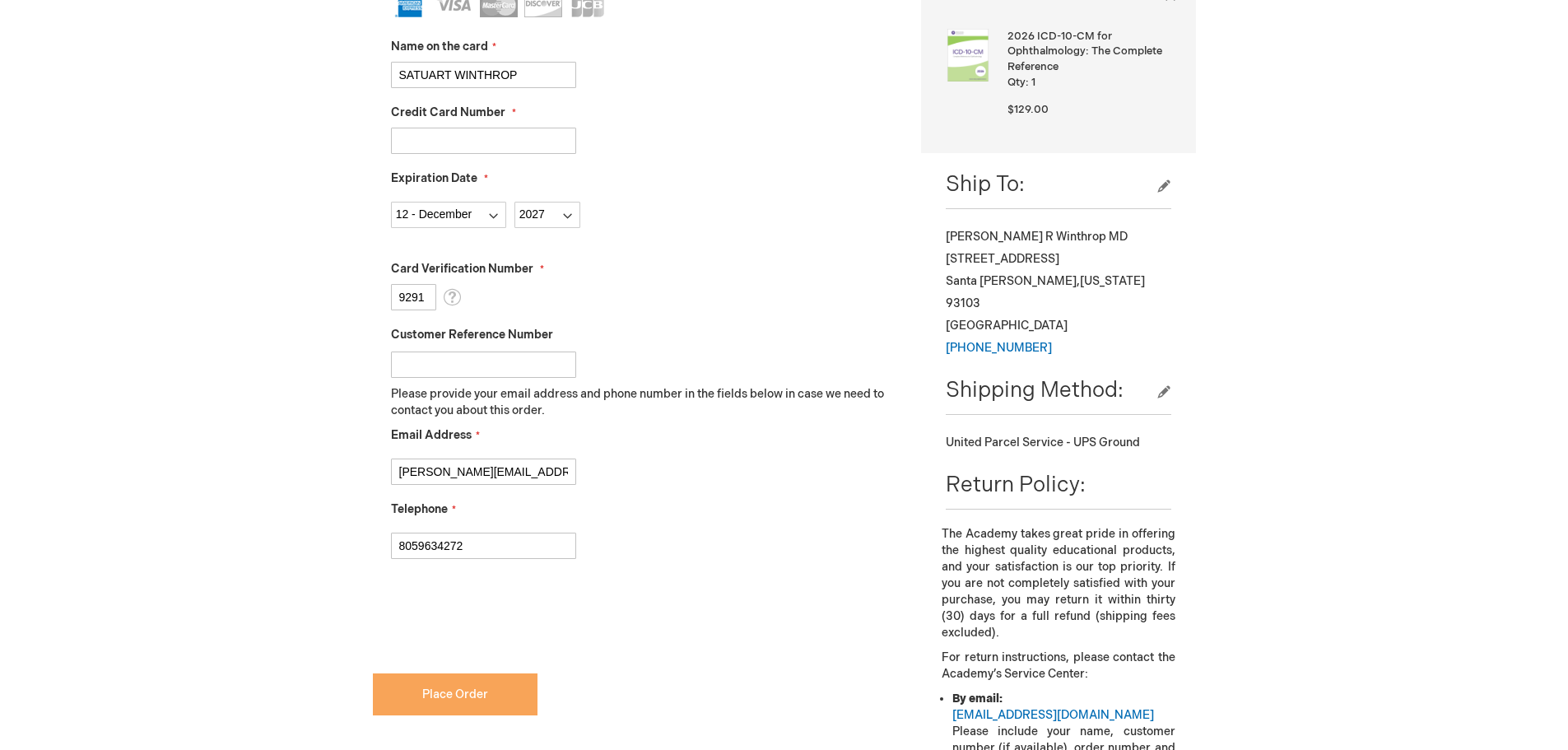
click at [454, 688] on span "Place Order" at bounding box center [455, 694] width 66 height 14
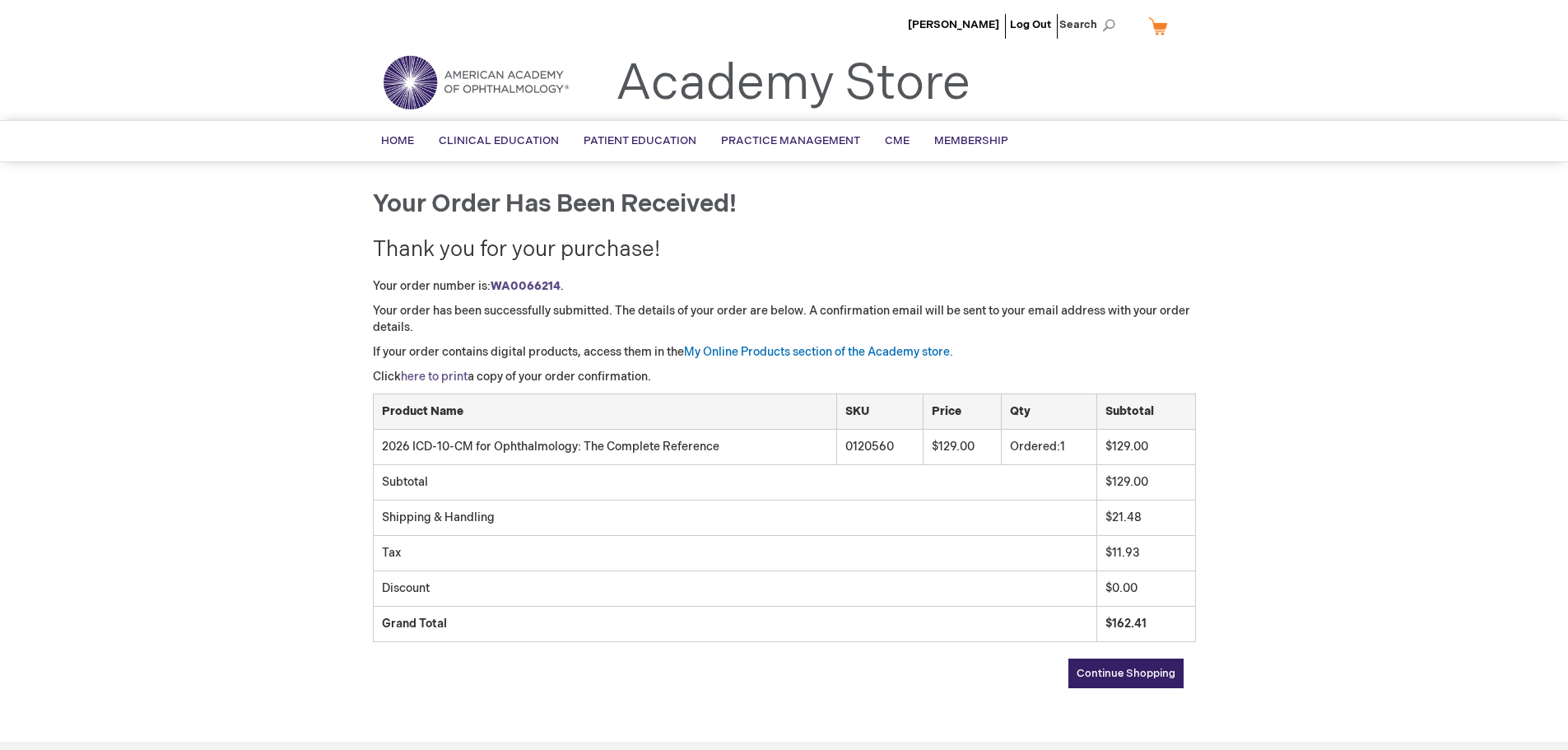
click at [436, 380] on link "here to print" at bounding box center [434, 377] width 67 height 14
